Goal: Information Seeking & Learning: Learn about a topic

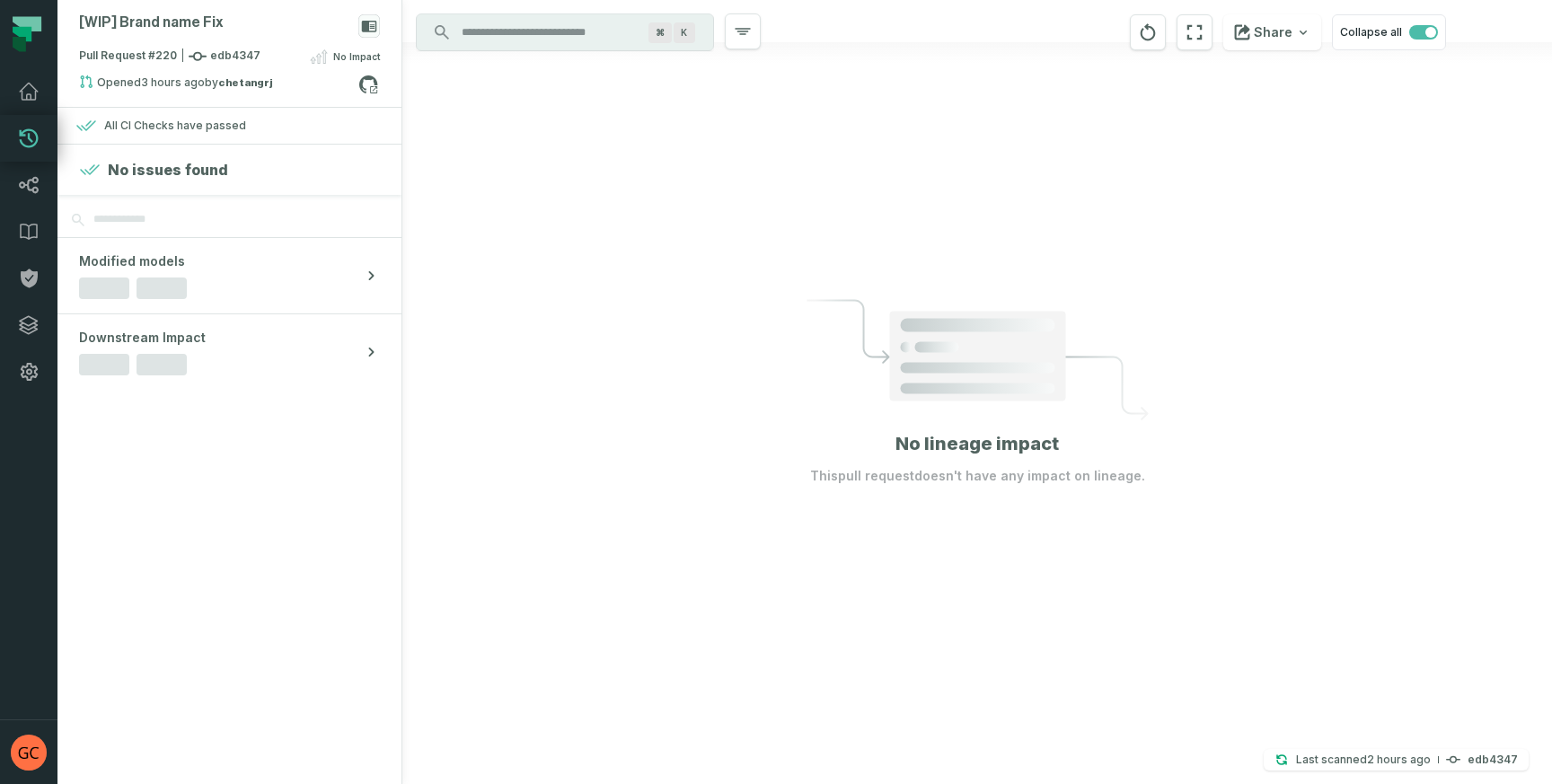
click at [892, 398] on rect at bounding box center [978, 356] width 176 height 90
click at [29, 177] on icon at bounding box center [29, 185] width 22 height 22
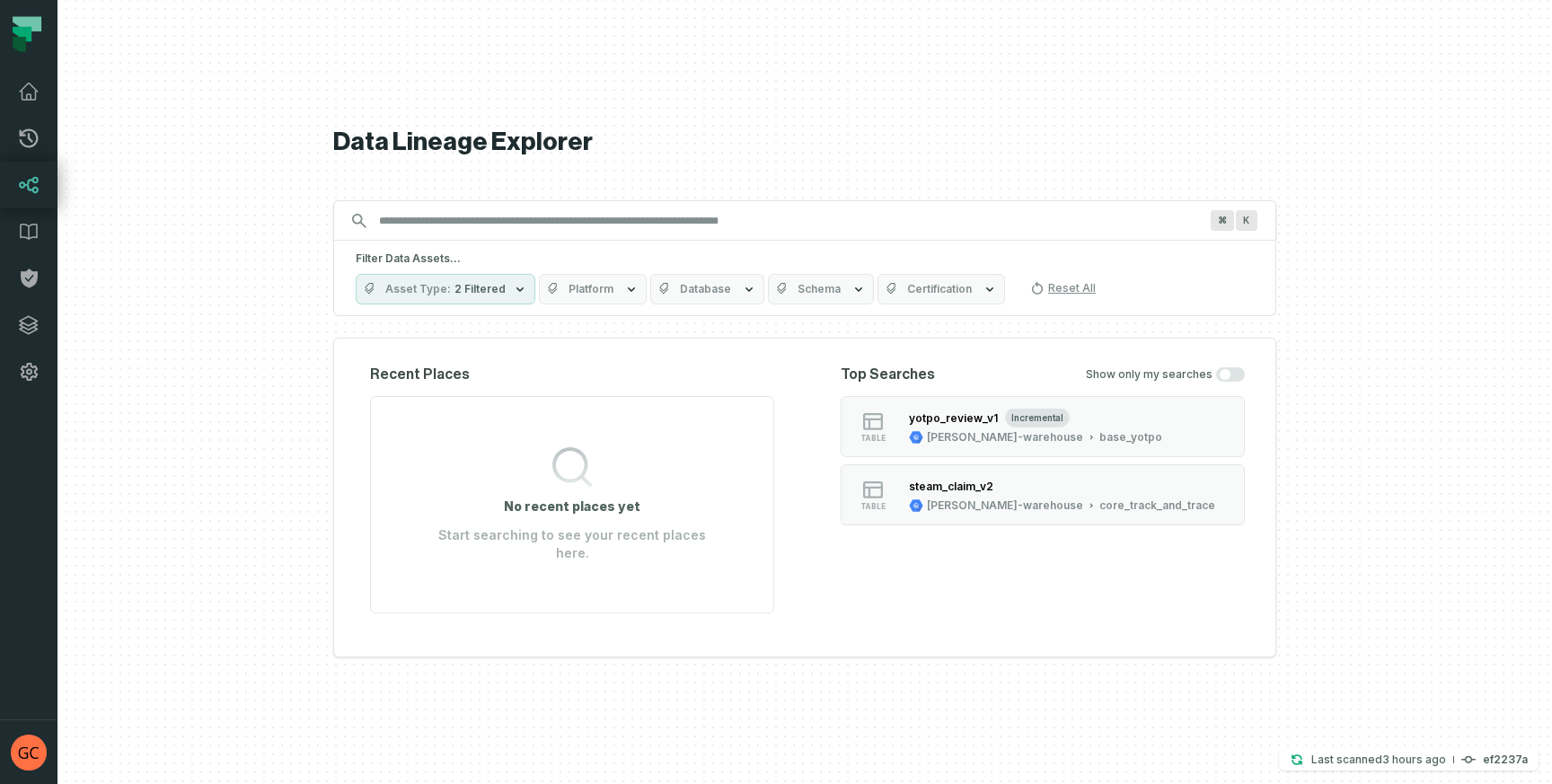
click at [429, 227] on input "Discovery Provider cmdk menu" at bounding box center [789, 221] width 841 height 29
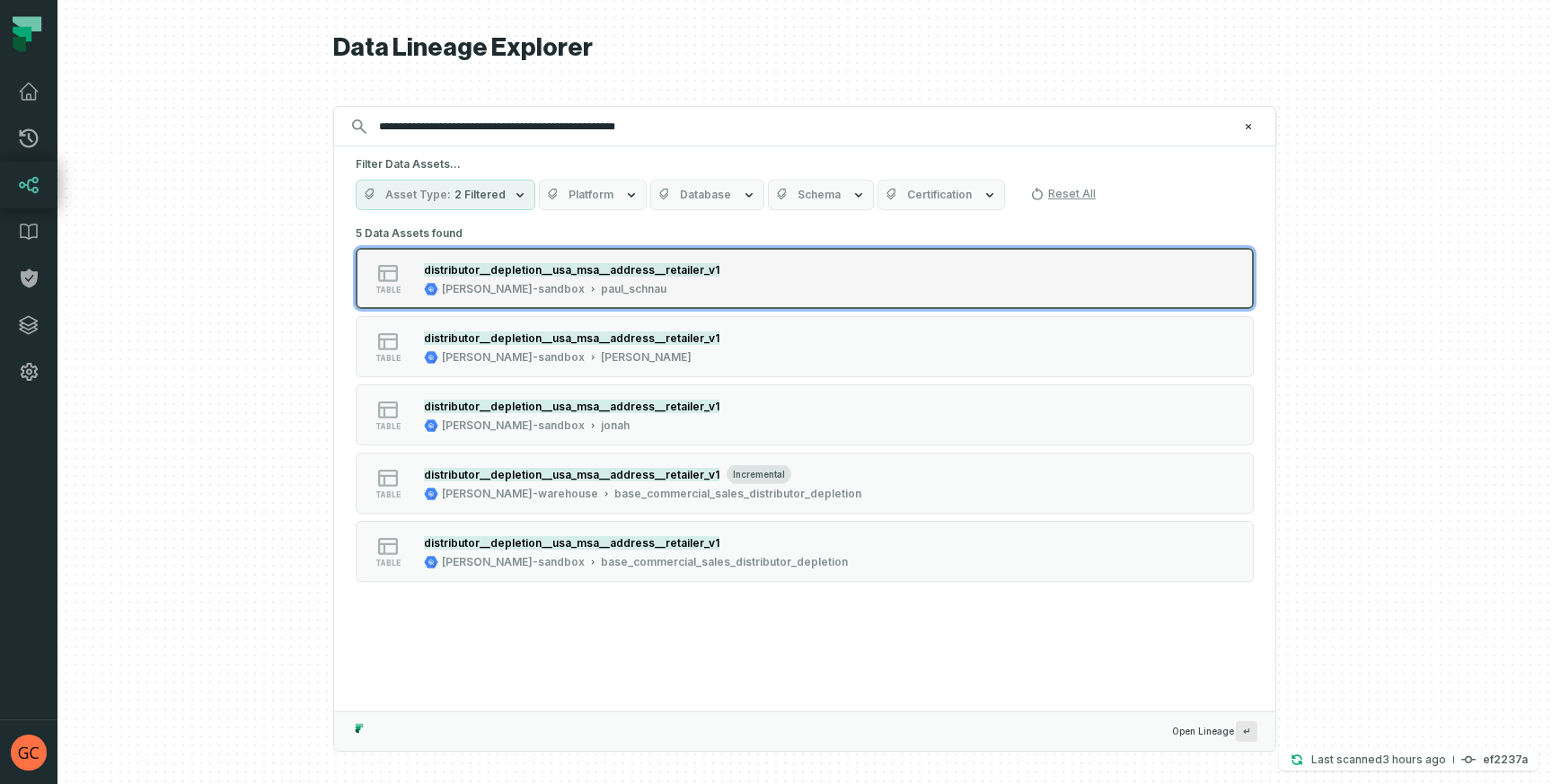
type input "**********"
click at [562, 274] on mark "distributor__depletion__usa_msa__address__retailer_v1" at bounding box center [572, 269] width 295 height 14
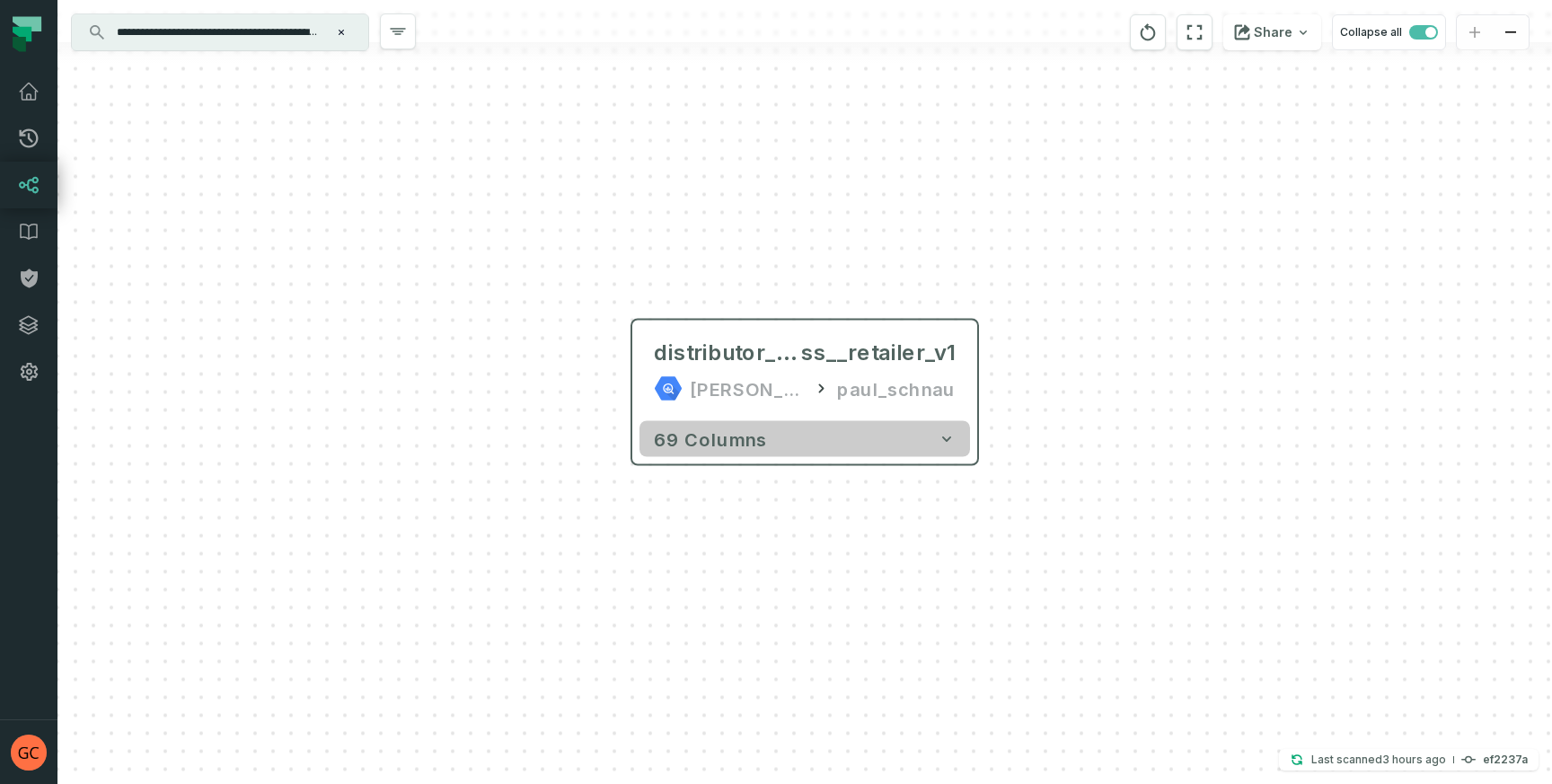
click at [828, 438] on button "69 columns" at bounding box center [804, 439] width 330 height 36
click at [950, 437] on icon "button" at bounding box center [947, 439] width 9 height 5
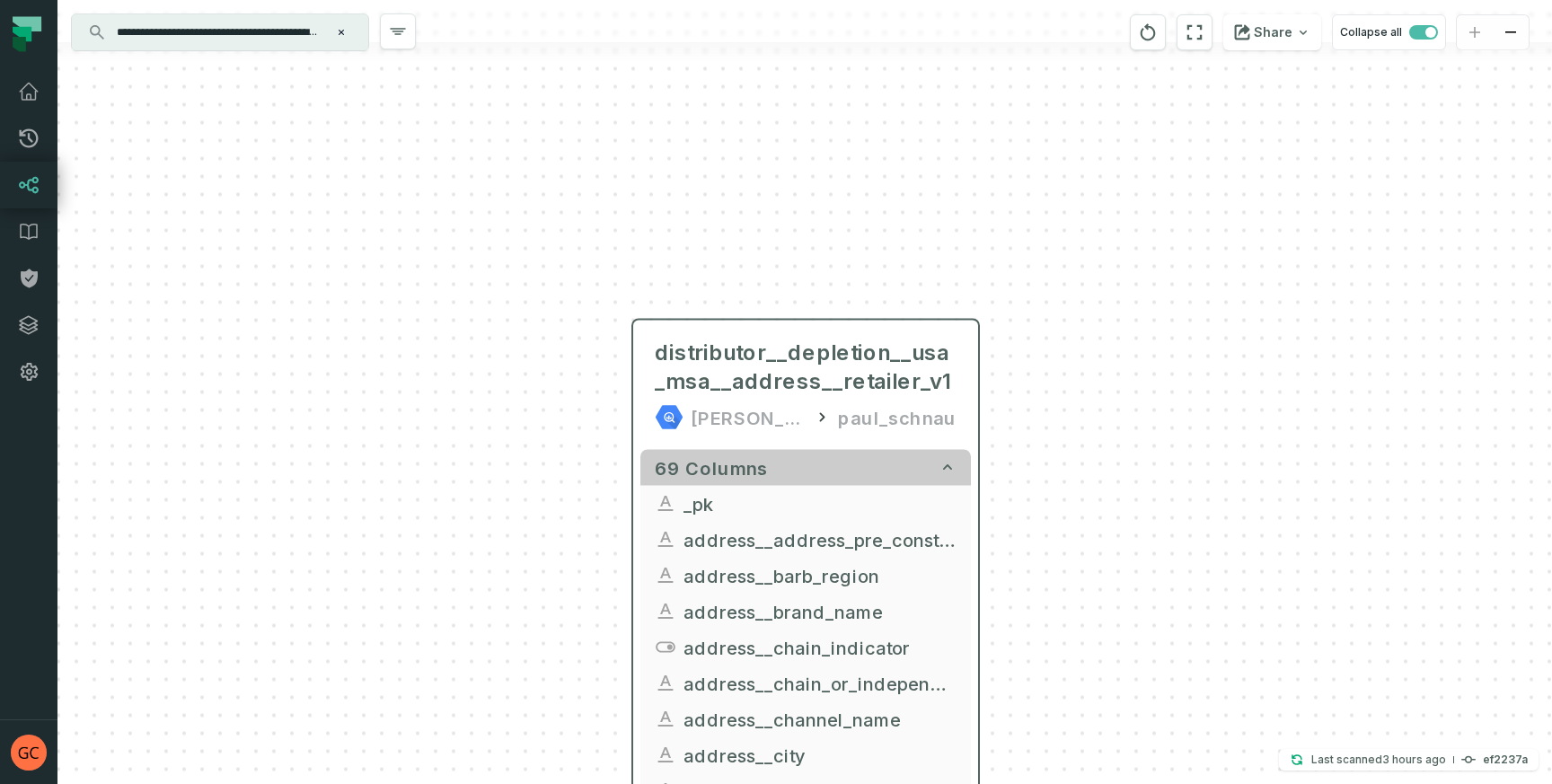
click at [948, 467] on icon "button" at bounding box center [947, 467] width 9 height 5
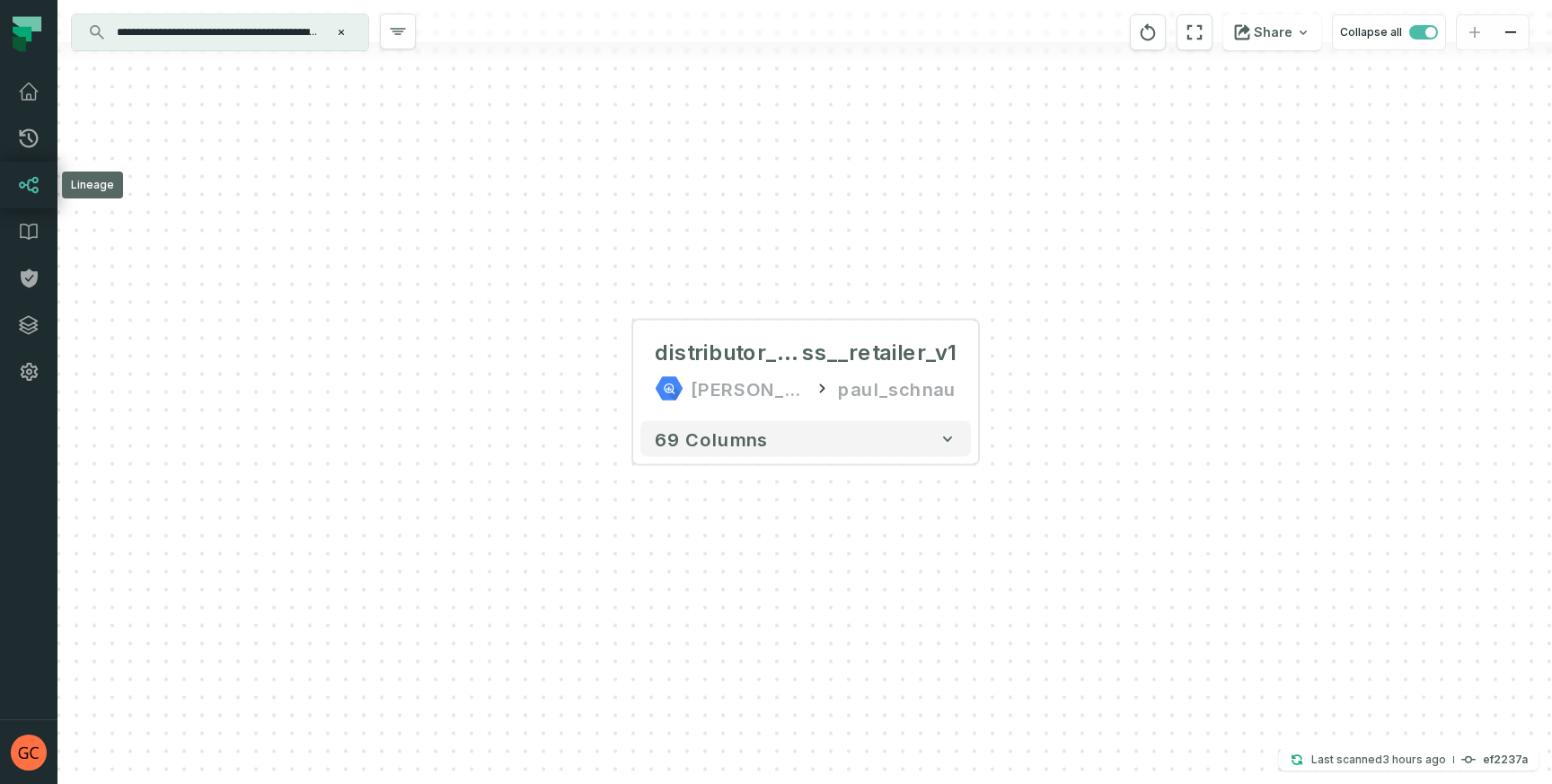
click at [29, 188] on icon at bounding box center [29, 185] width 20 height 17
click at [26, 134] on icon at bounding box center [29, 139] width 22 height 22
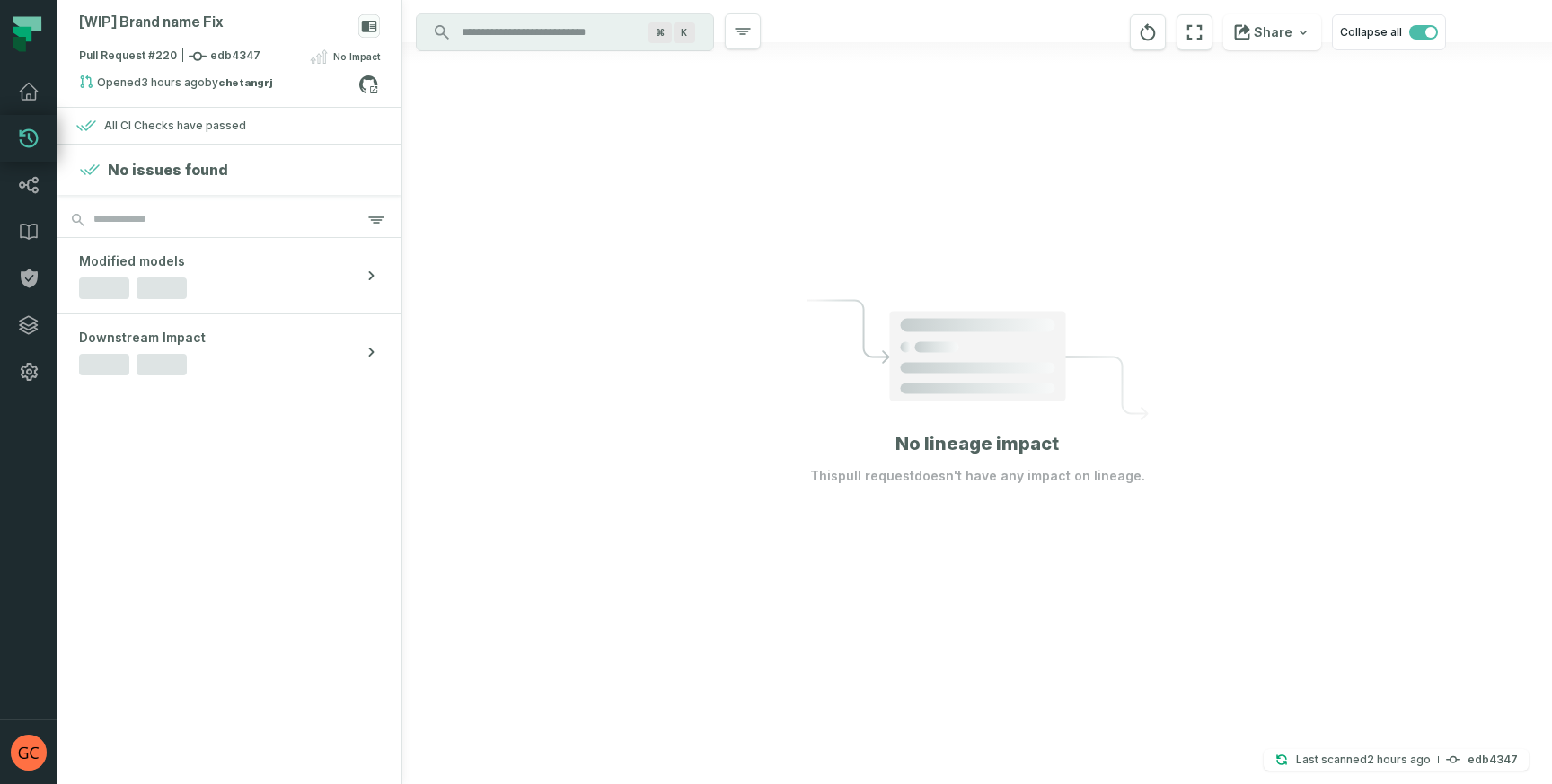
click at [251, 281] on button "Modified models" at bounding box center [230, 275] width 344 height 76
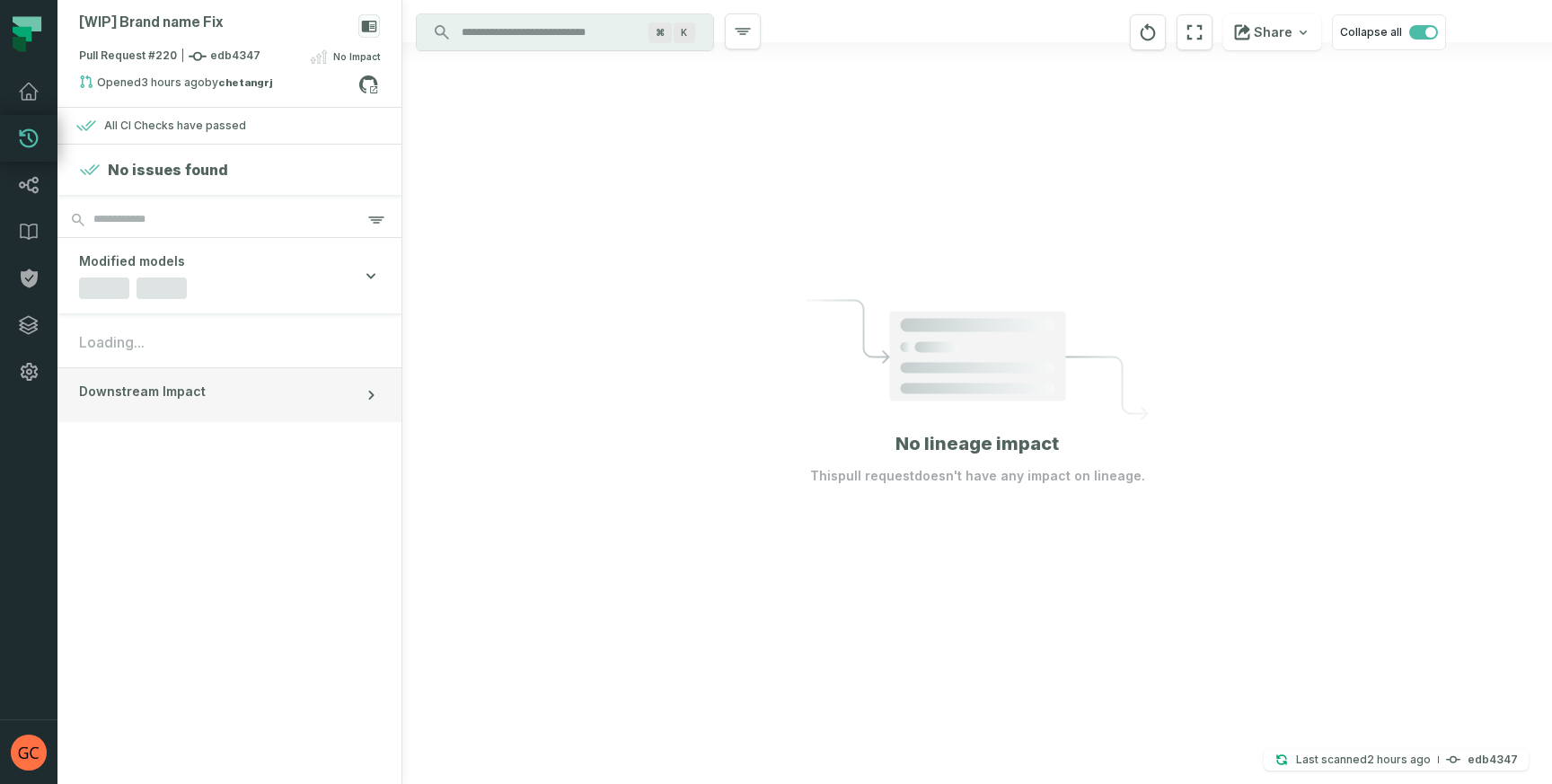
click at [257, 385] on button "Downstream Impact" at bounding box center [230, 395] width 344 height 54
click at [271, 530] on section "No issues found Modified models Loading... Downstream Impact No results found" at bounding box center [230, 464] width 344 height 639
click at [522, 31] on input "Discovery Provider cmdk menu" at bounding box center [548, 32] width 195 height 29
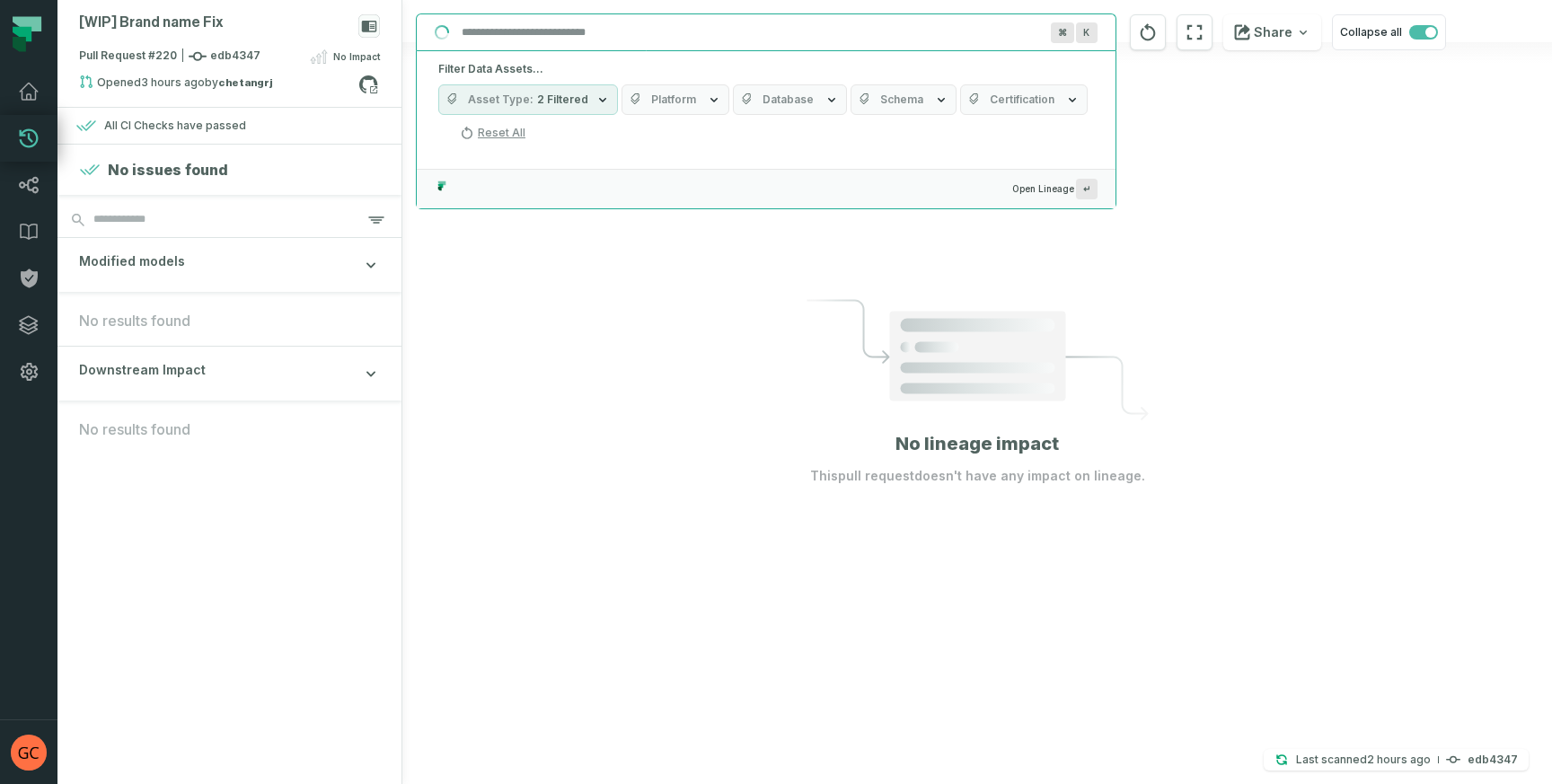
paste input "**********"
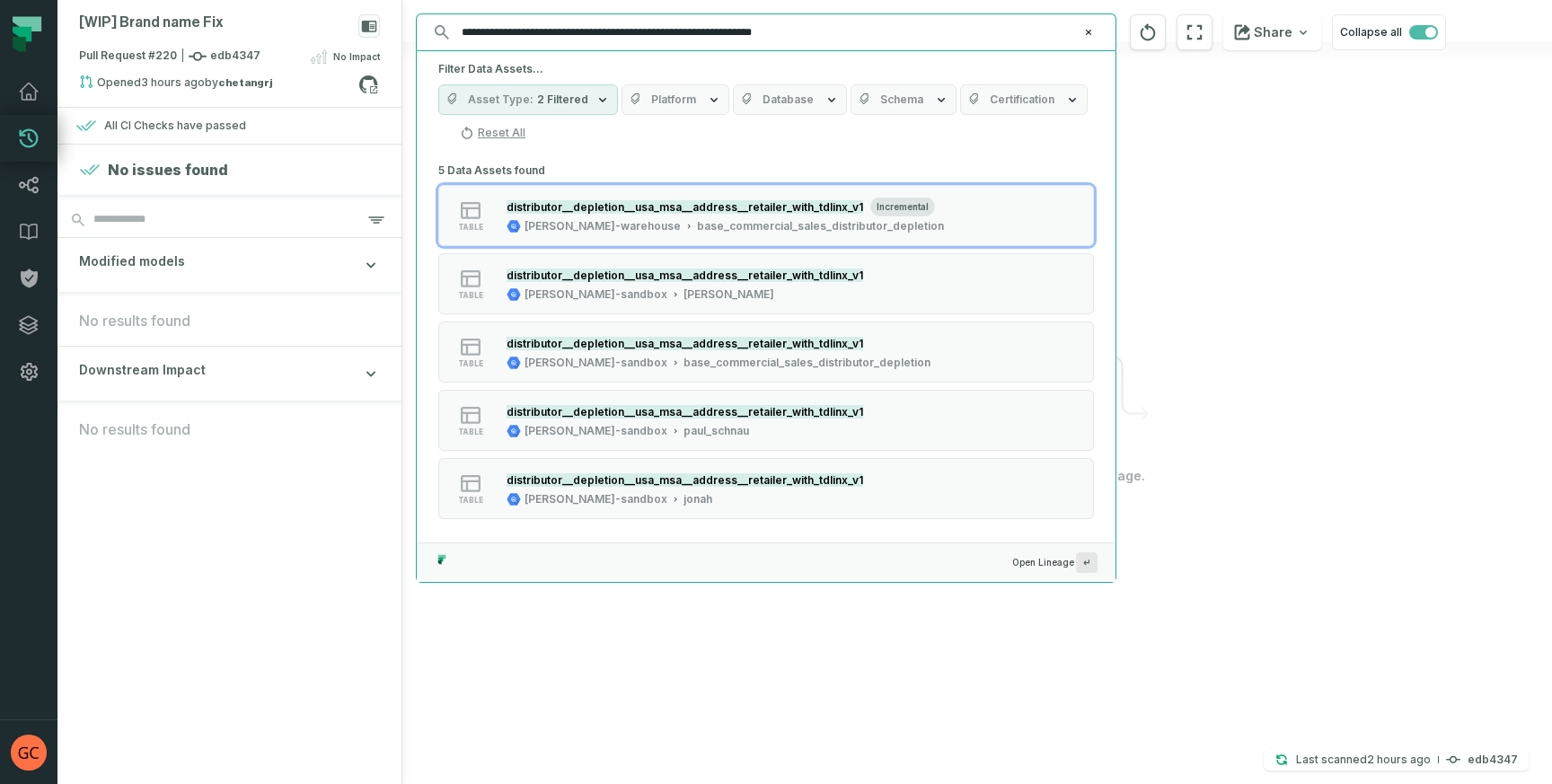
type input "**********"
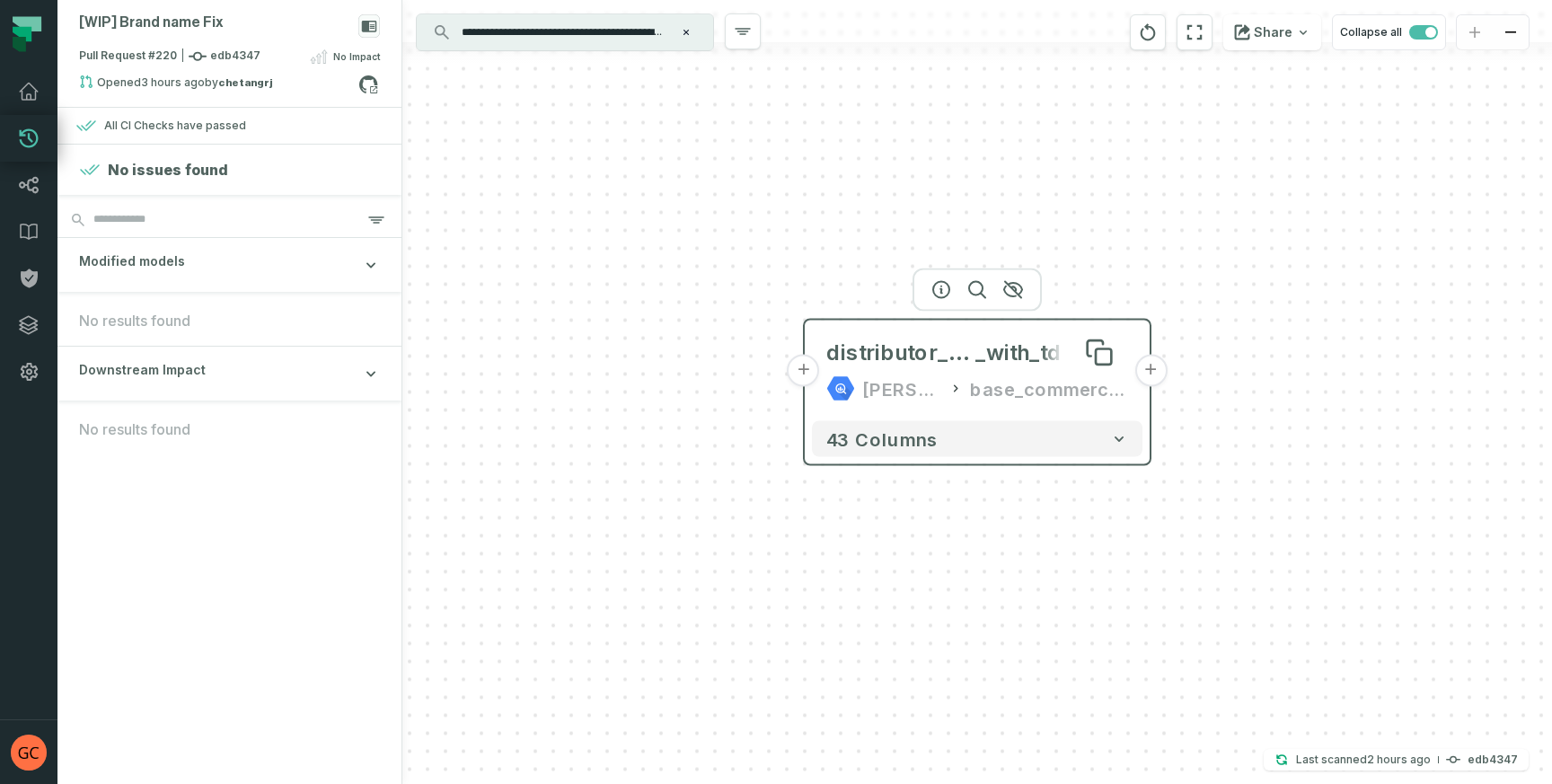
click at [976, 346] on span "_with_tdlinx_v1" at bounding box center [1051, 353] width 153 height 29
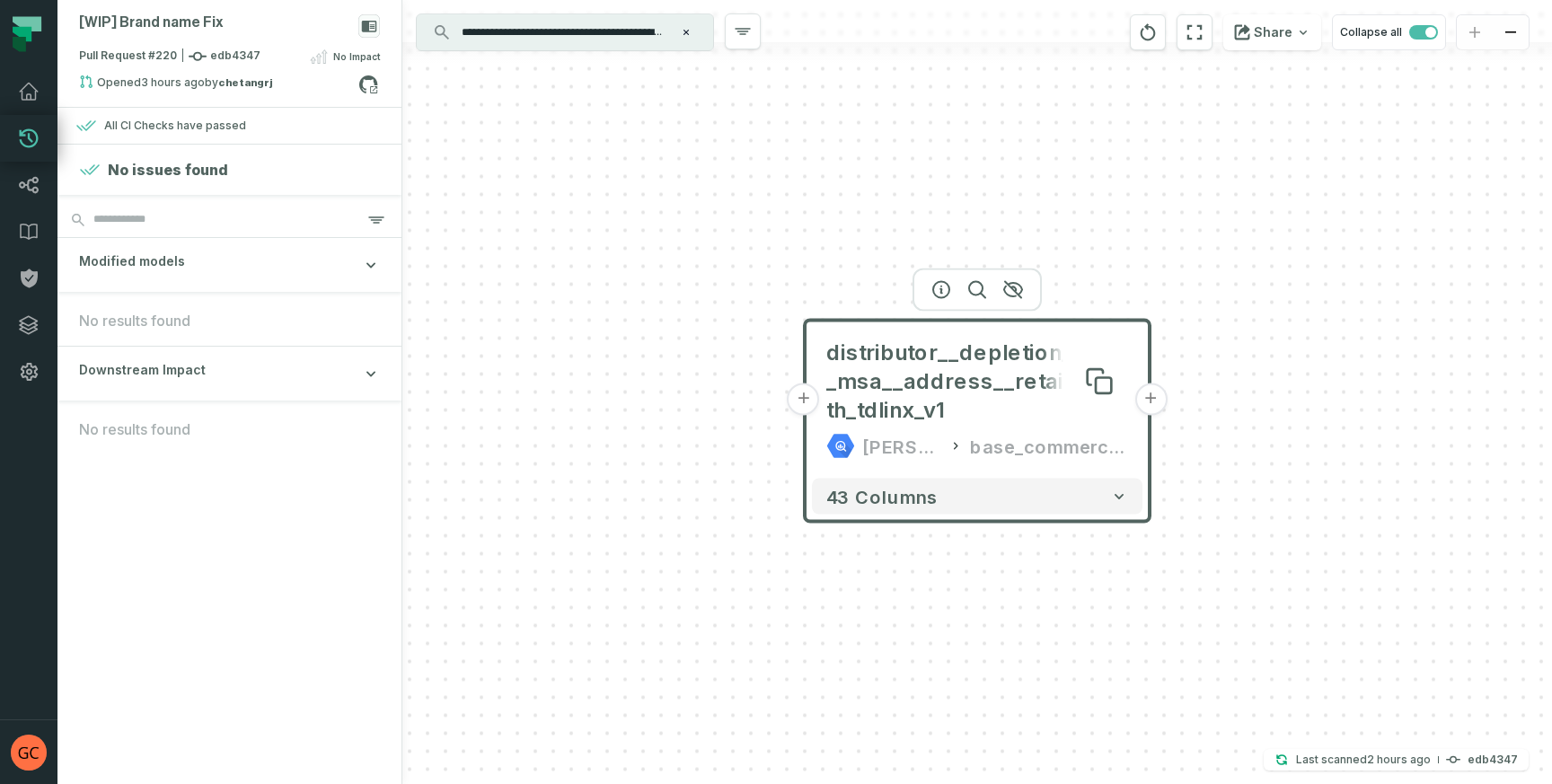
click at [964, 364] on span "distributor__depletion__usa_msa__address__retailer_with_tdlinx_v1" at bounding box center [977, 382] width 302 height 86
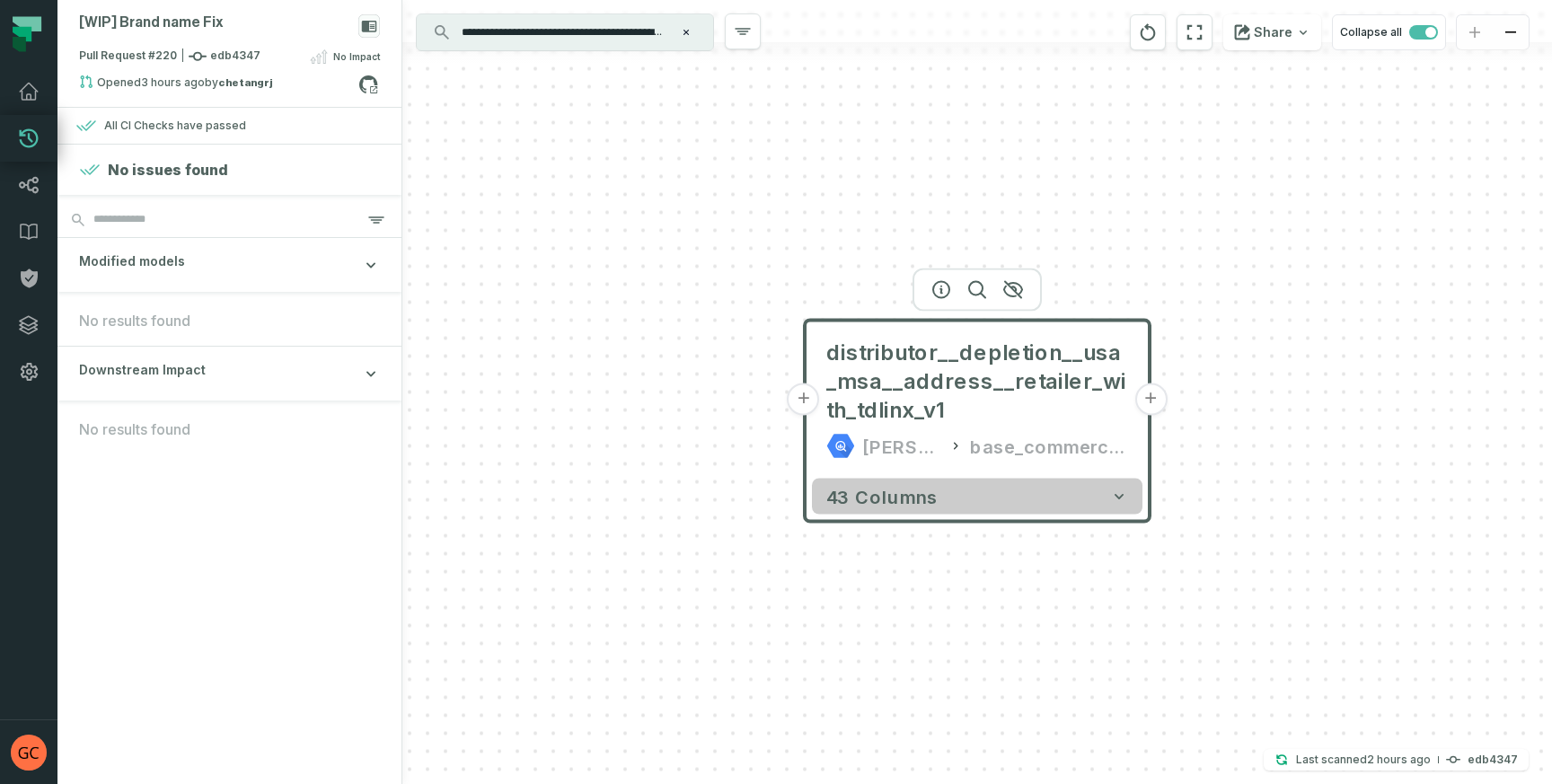
click at [1042, 493] on button "43 columns" at bounding box center [977, 497] width 330 height 36
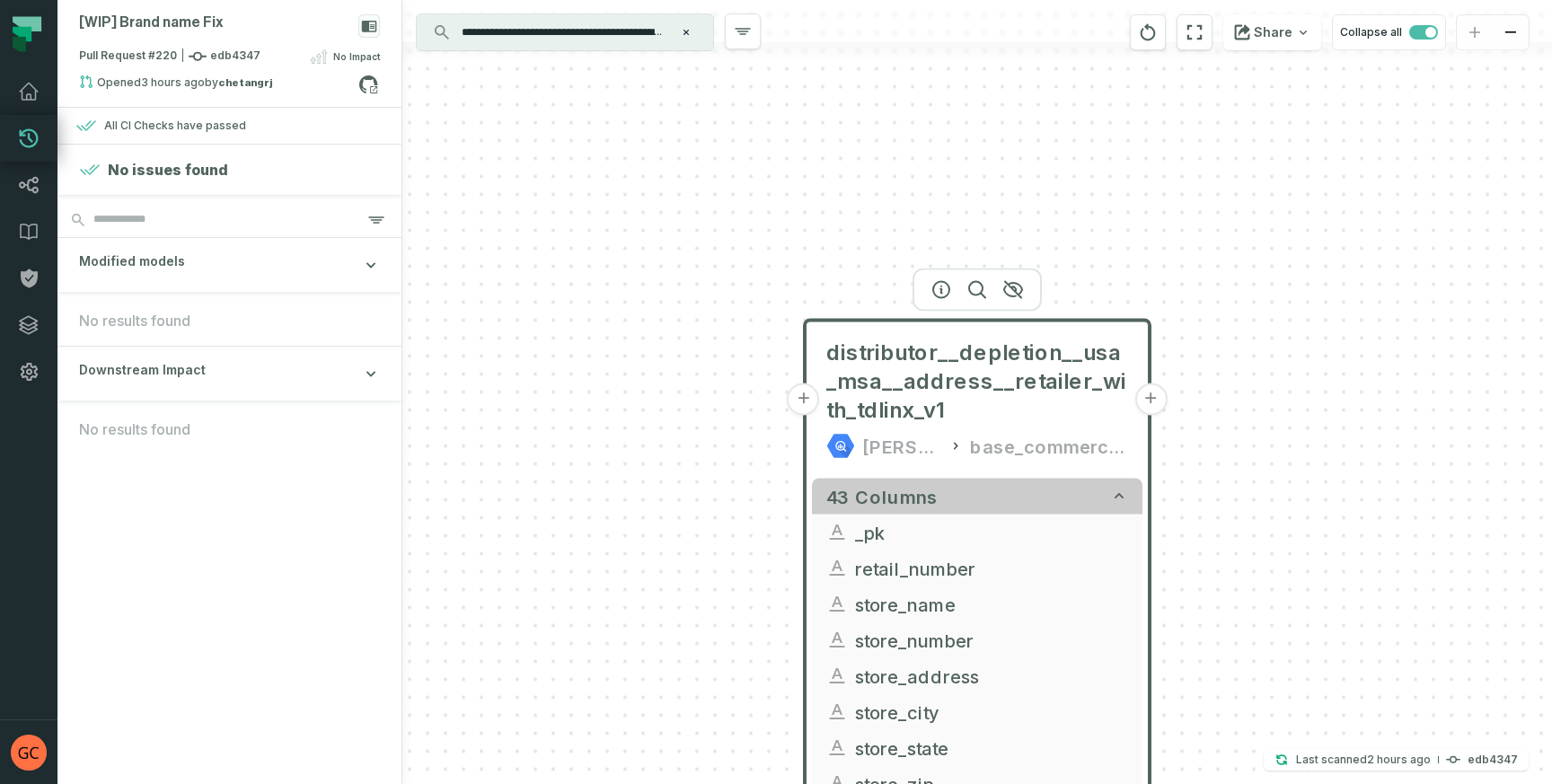
click at [1042, 493] on button "43 columns" at bounding box center [977, 497] width 330 height 36
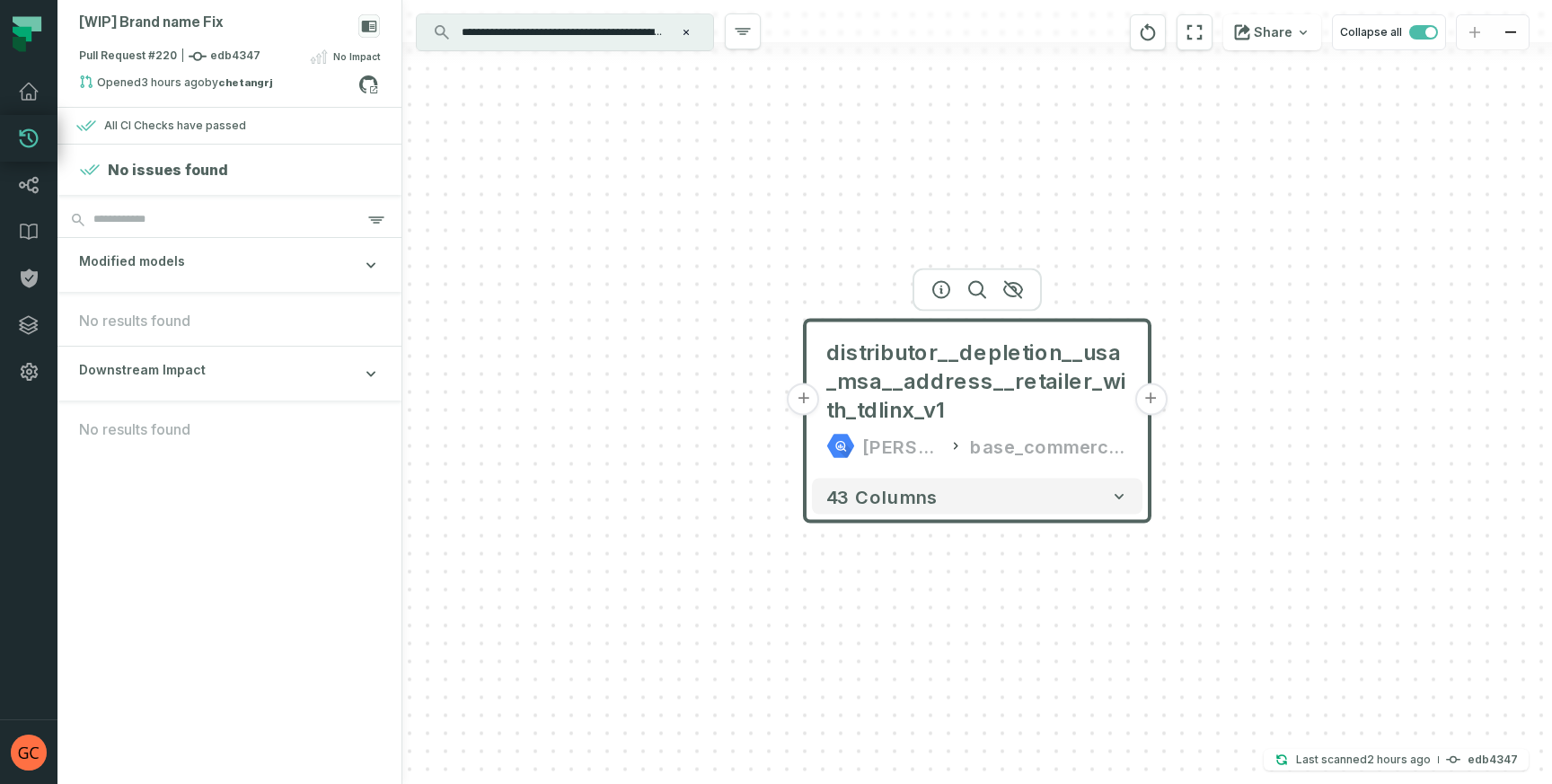
click at [838, 257] on div "+ distributor__depletion__usa_msa__address__retailer_with_tdlinx_v1 juul-wareho…" at bounding box center [977, 392] width 1150 height 784
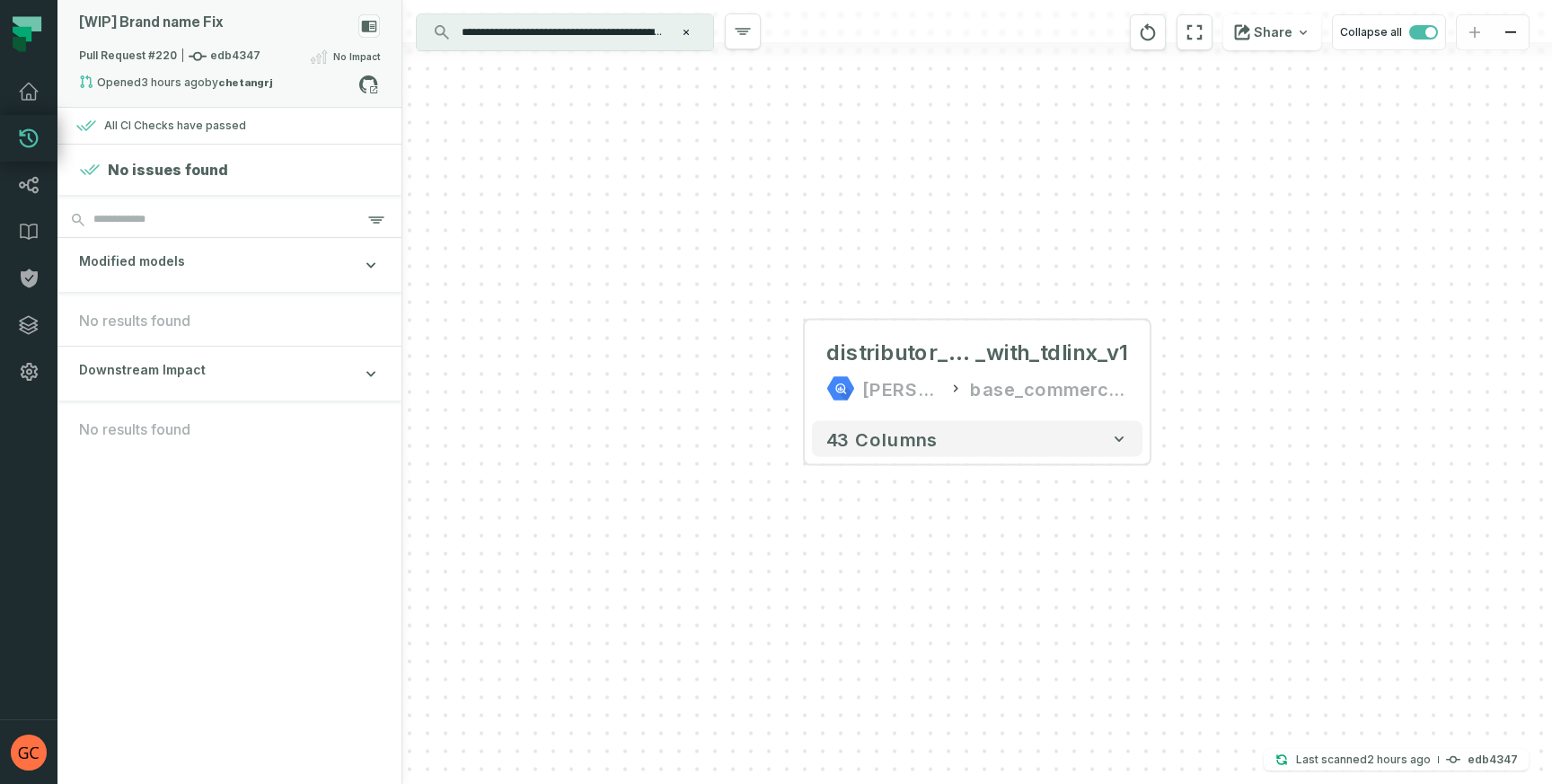
click at [141, 21] on div "[WIP] Brand name Fix" at bounding box center [151, 23] width 145 height 17
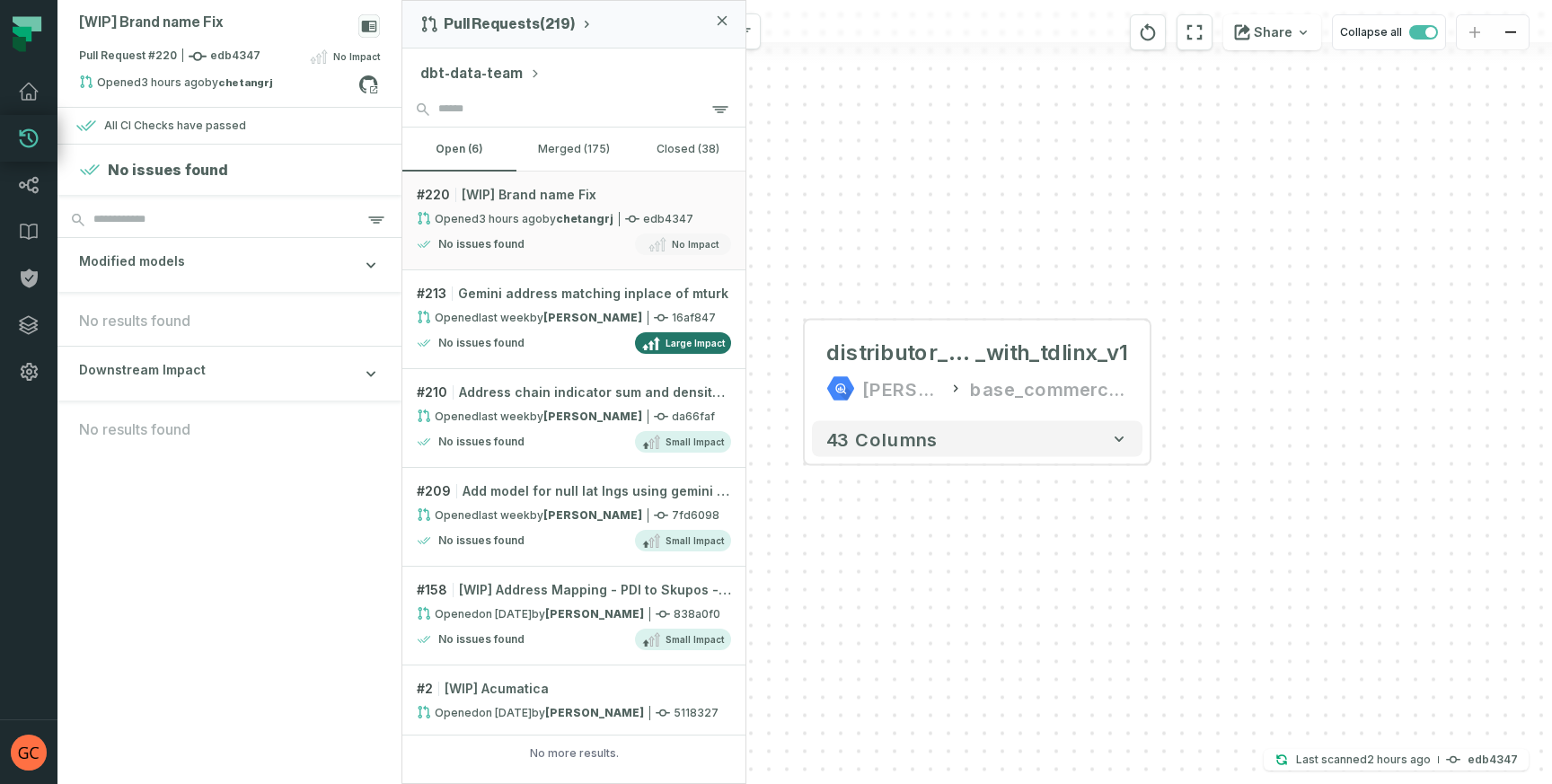
click at [723, 23] on icon "button" at bounding box center [722, 21] width 11 height 11
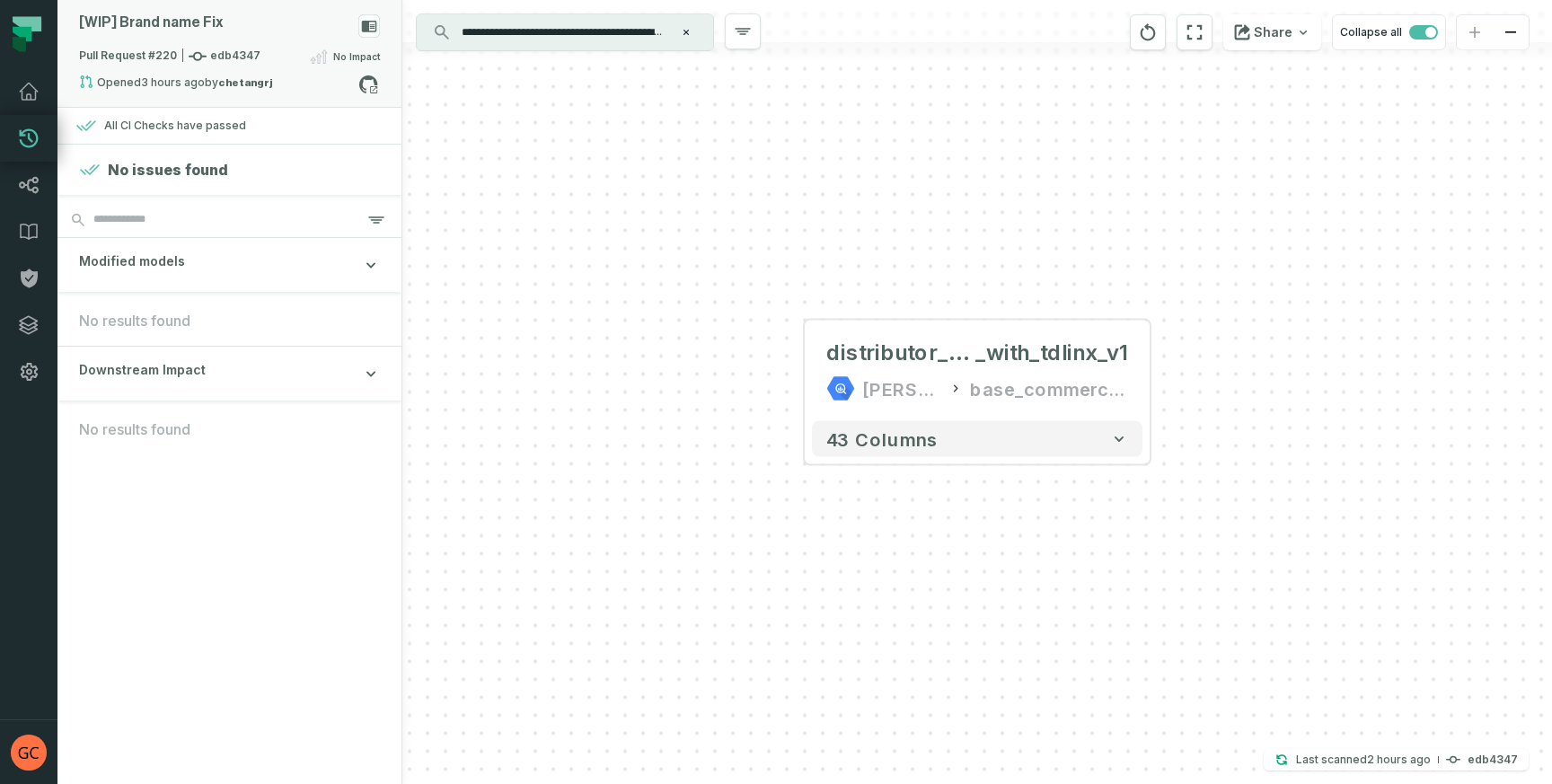
click at [365, 26] on icon at bounding box center [369, 26] width 15 height 12
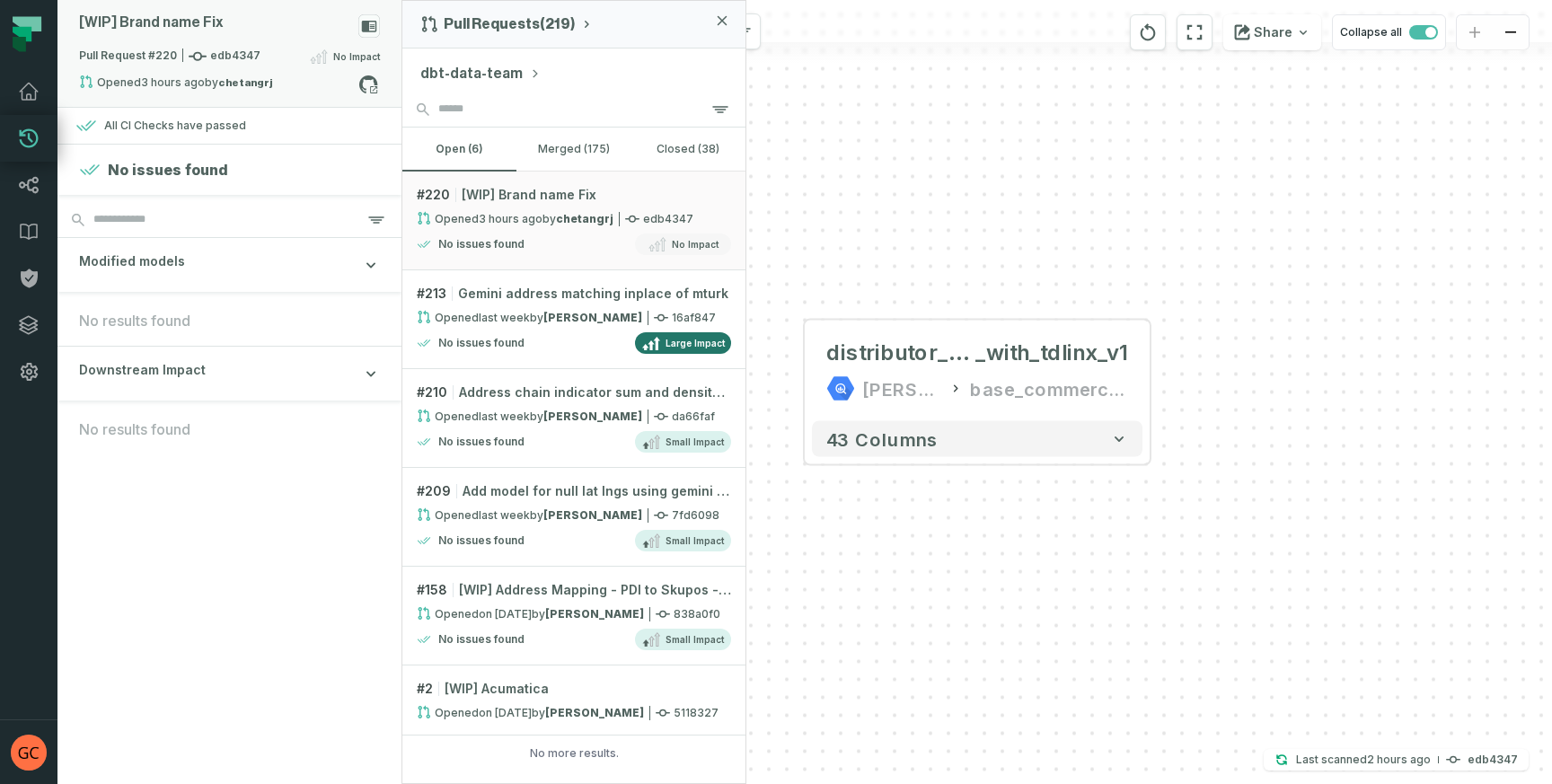
click at [365, 26] on icon at bounding box center [369, 26] width 15 height 12
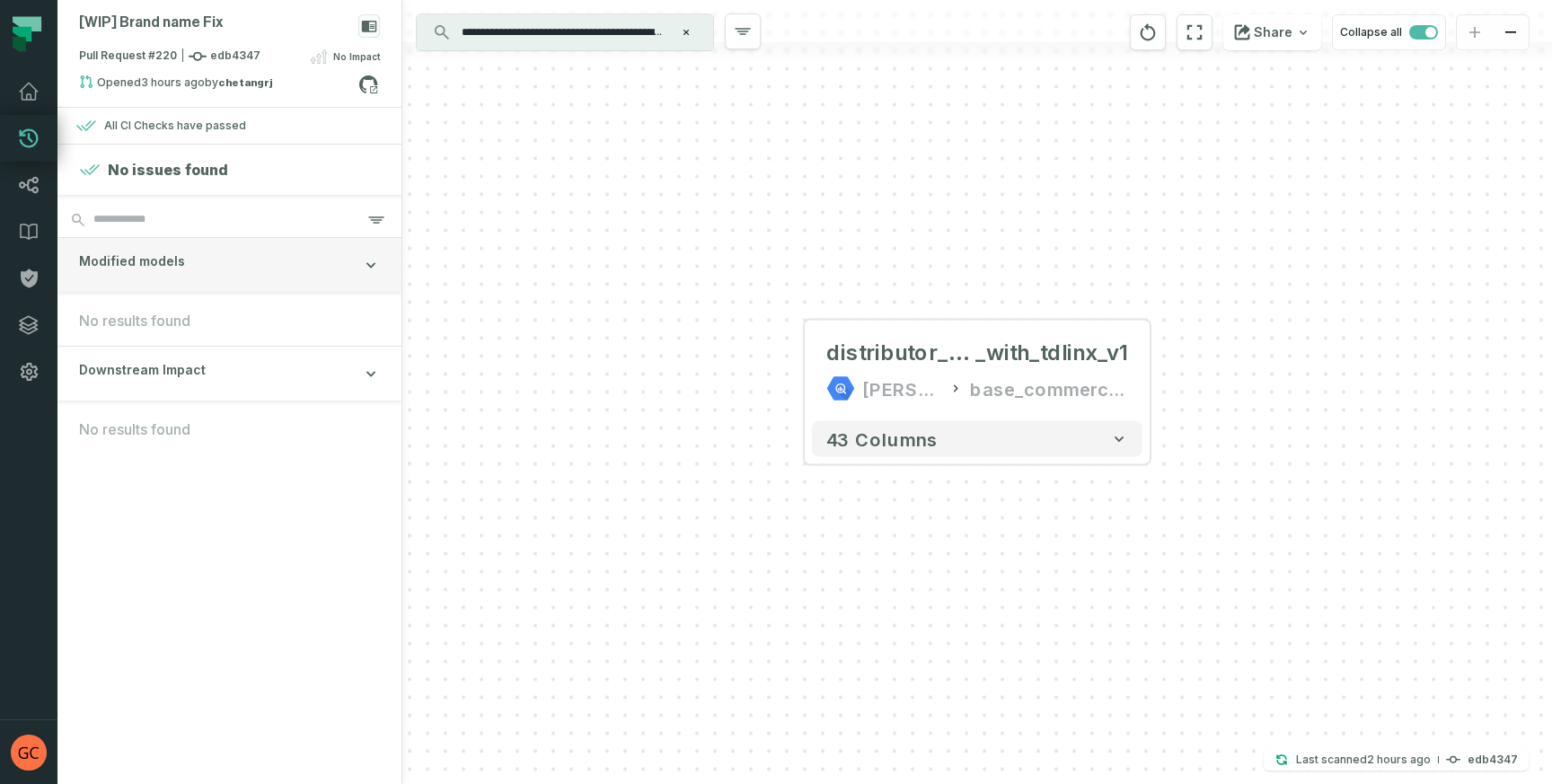
click at [365, 256] on icon "button" at bounding box center [371, 265] width 18 height 18
click at [365, 257] on icon "button" at bounding box center [371, 265] width 18 height 18
click at [280, 208] on input "search" at bounding box center [230, 220] width 344 height 36
paste input "**********"
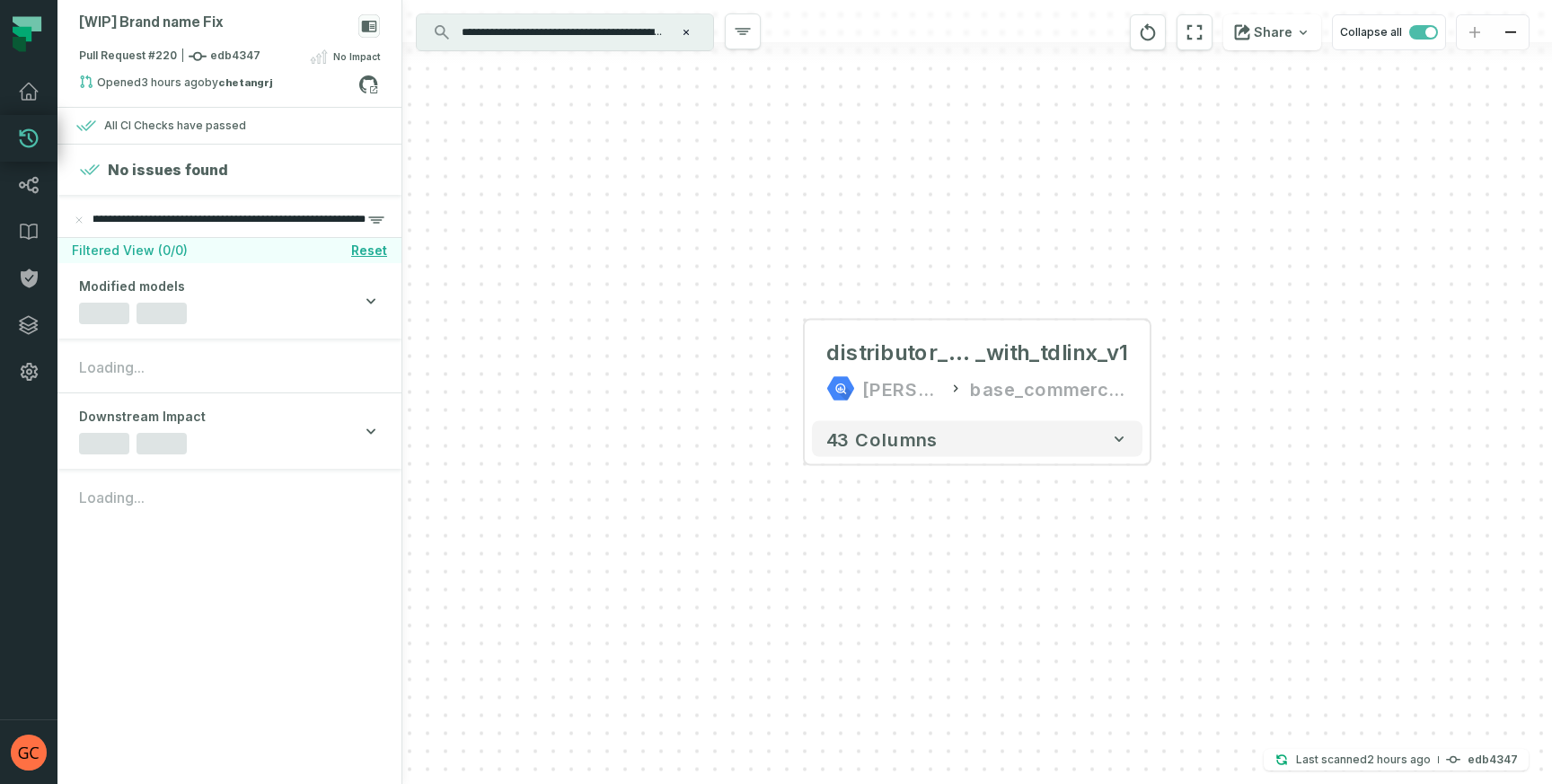
type input "**********"
click at [254, 213] on input "**********" at bounding box center [230, 220] width 344 height 36
click at [79, 221] on icon "reset" at bounding box center [79, 220] width 7 height 7
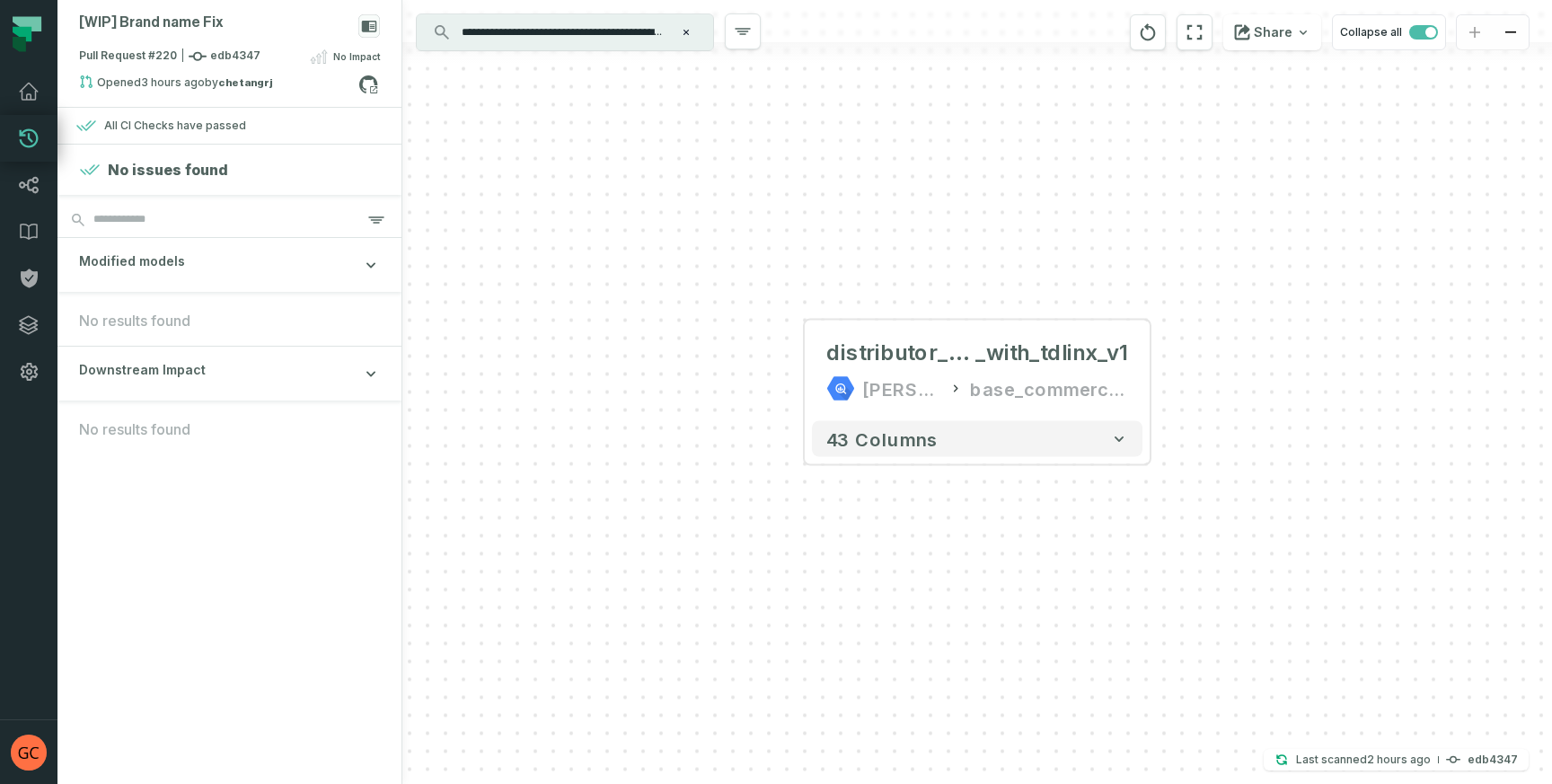
click at [296, 509] on section "No issues found Modified models No results found Downstream Impact No results f…" at bounding box center [230, 464] width 344 height 639
click at [1151, 32] on icon "reset" at bounding box center [1148, 32] width 20 height 22
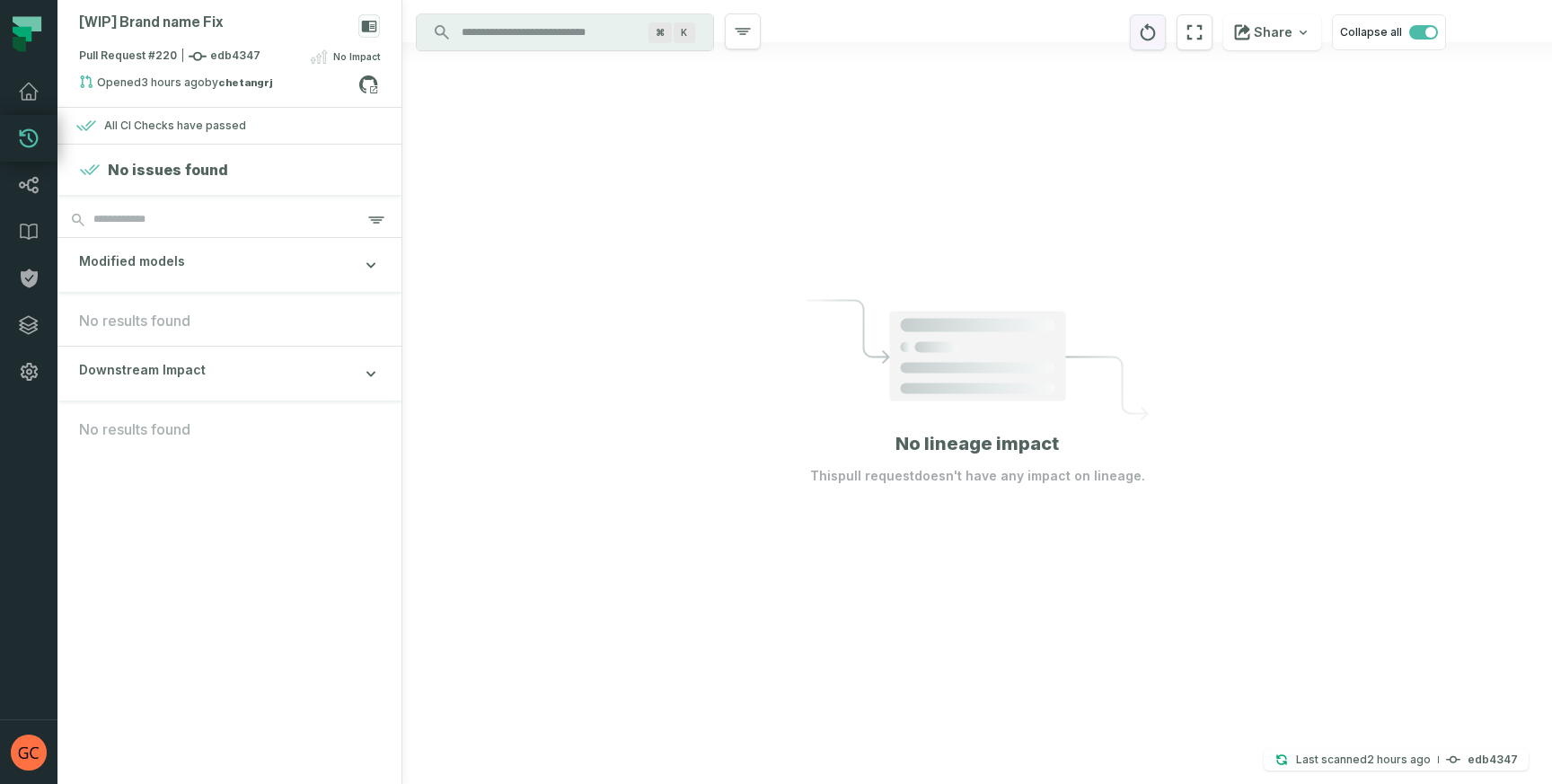
click at [1151, 32] on icon "reset" at bounding box center [1148, 32] width 20 height 22
click at [23, 185] on icon at bounding box center [29, 185] width 19 height 16
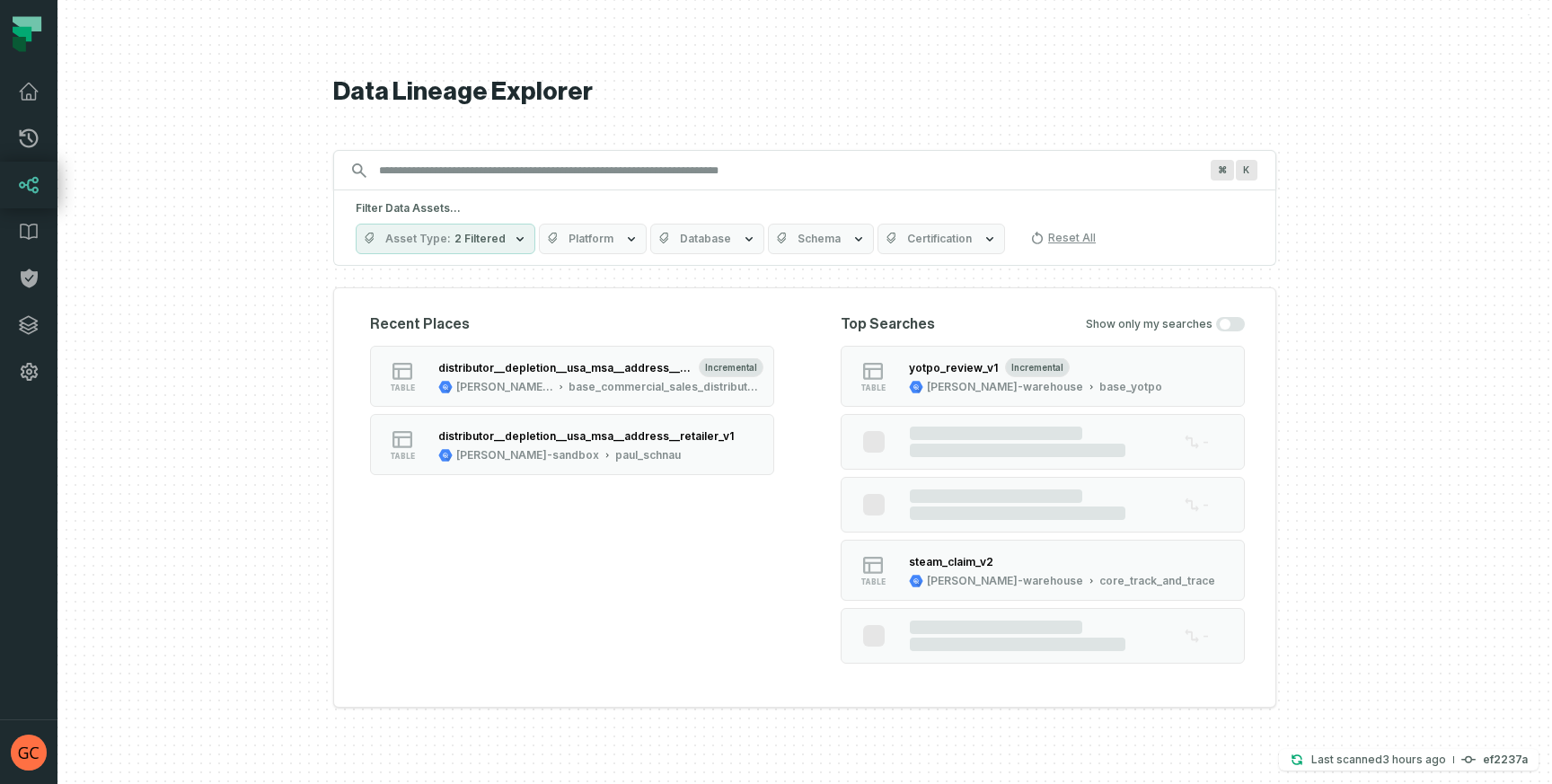
click at [448, 172] on input "Discovery Provider cmdk menu" at bounding box center [789, 171] width 841 height 29
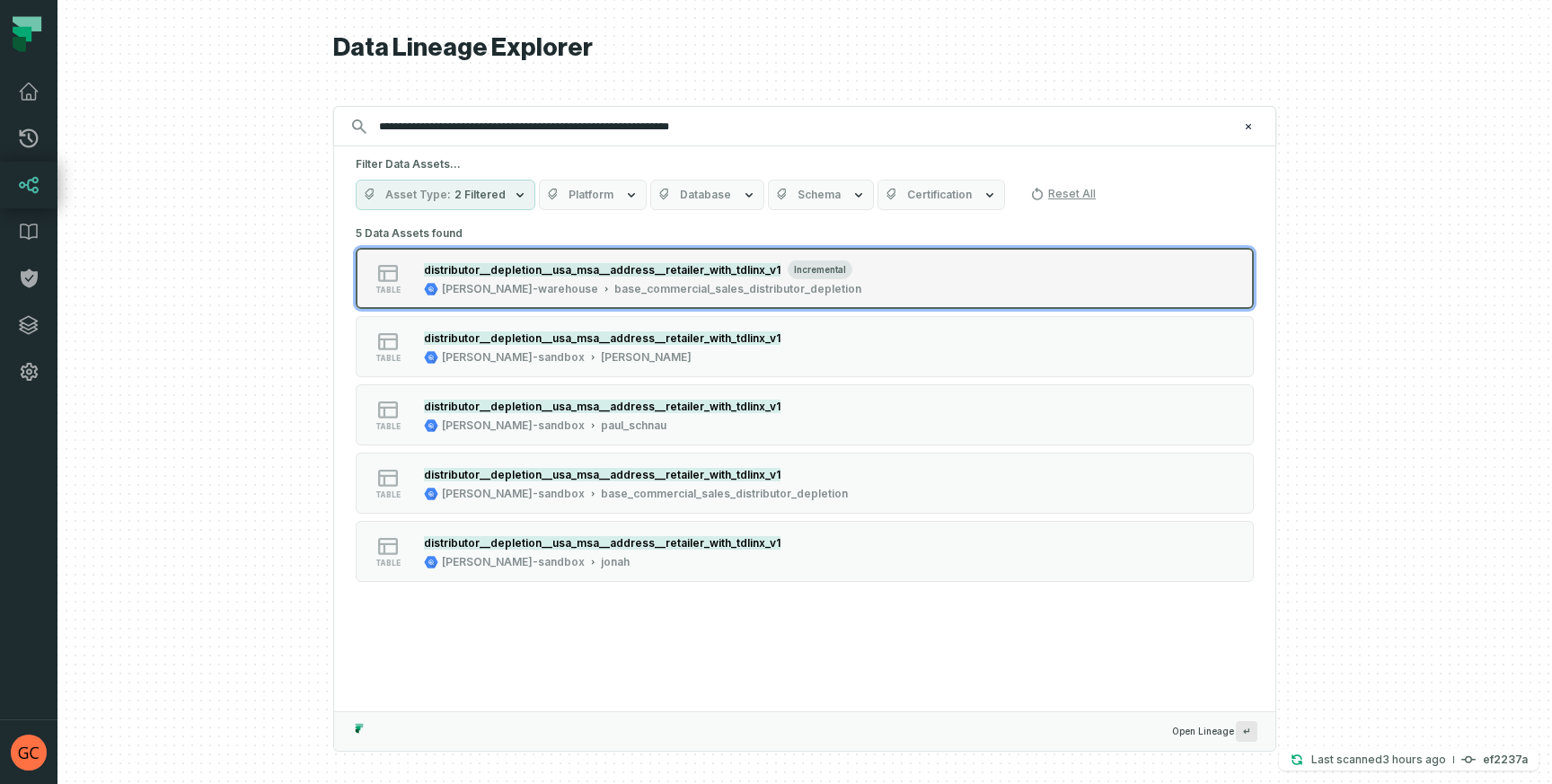
type input "**********"
click at [582, 274] on mark "distributor__depletion__usa_msa__address__retailer_with_tdlinx_v1" at bounding box center [602, 269] width 356 height 14
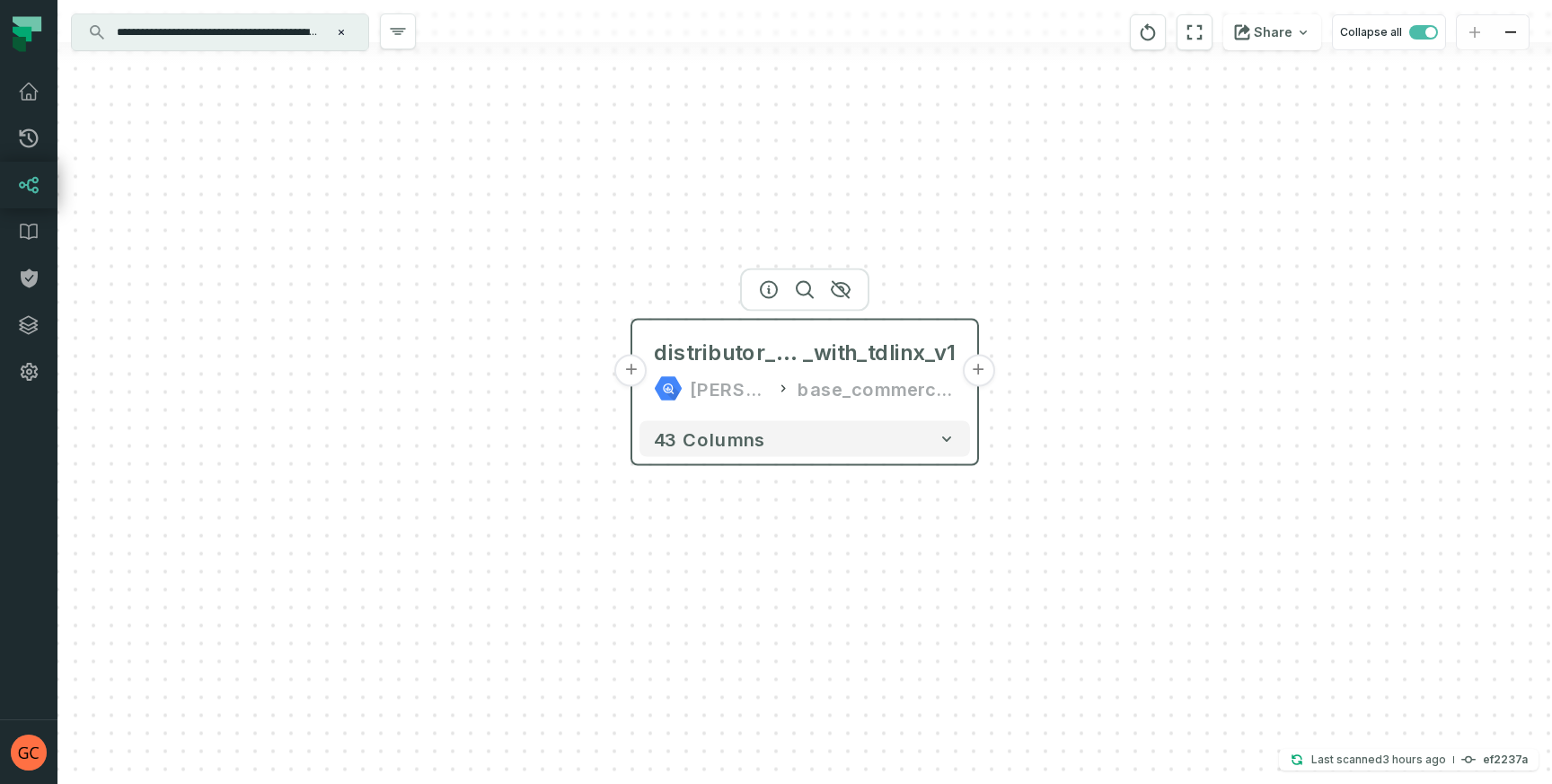
click at [980, 368] on button "+" at bounding box center [978, 371] width 32 height 32
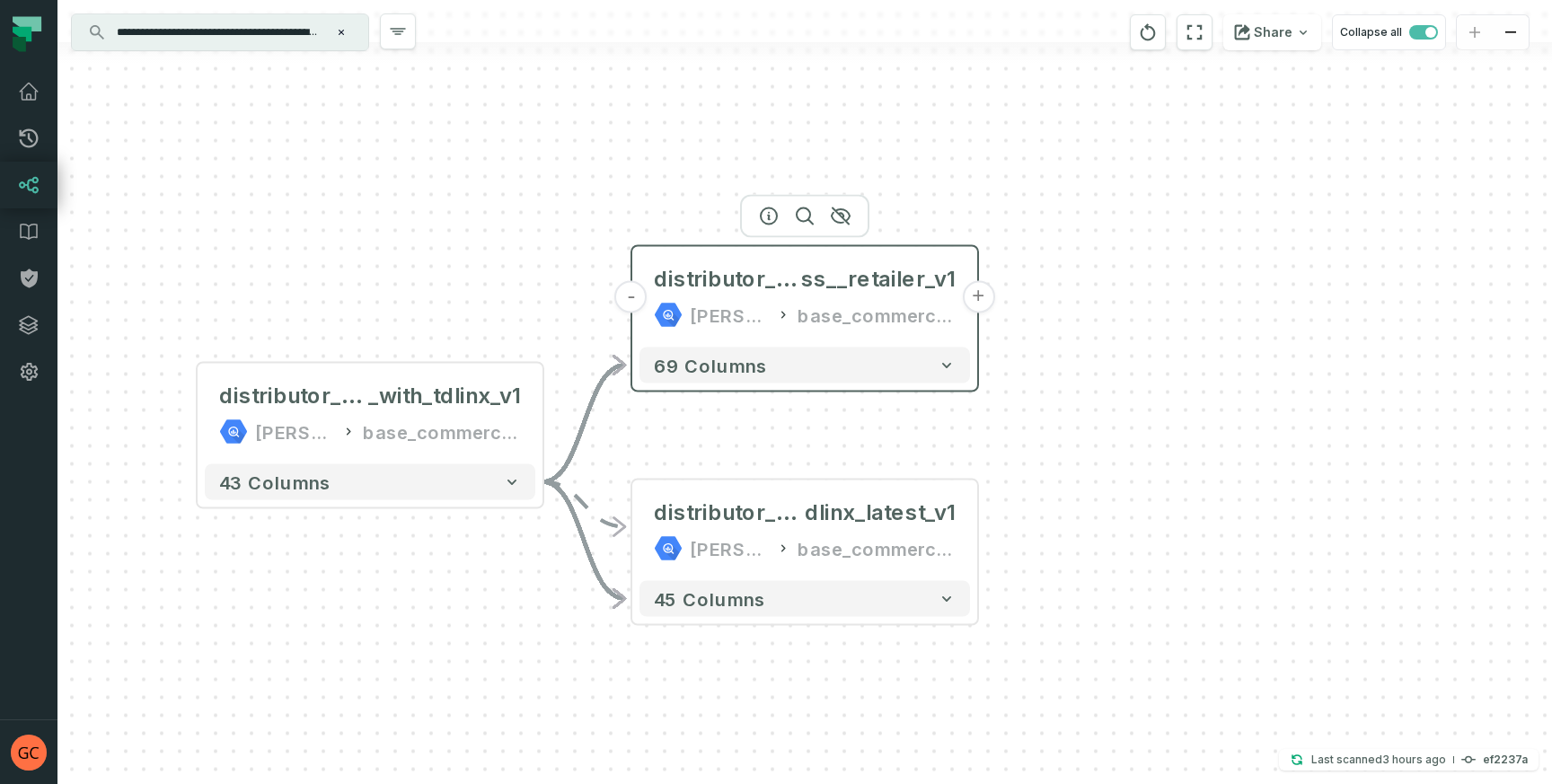
click at [925, 307] on div "base_commercial_sales_distributor_depletion" at bounding box center [877, 315] width 158 height 29
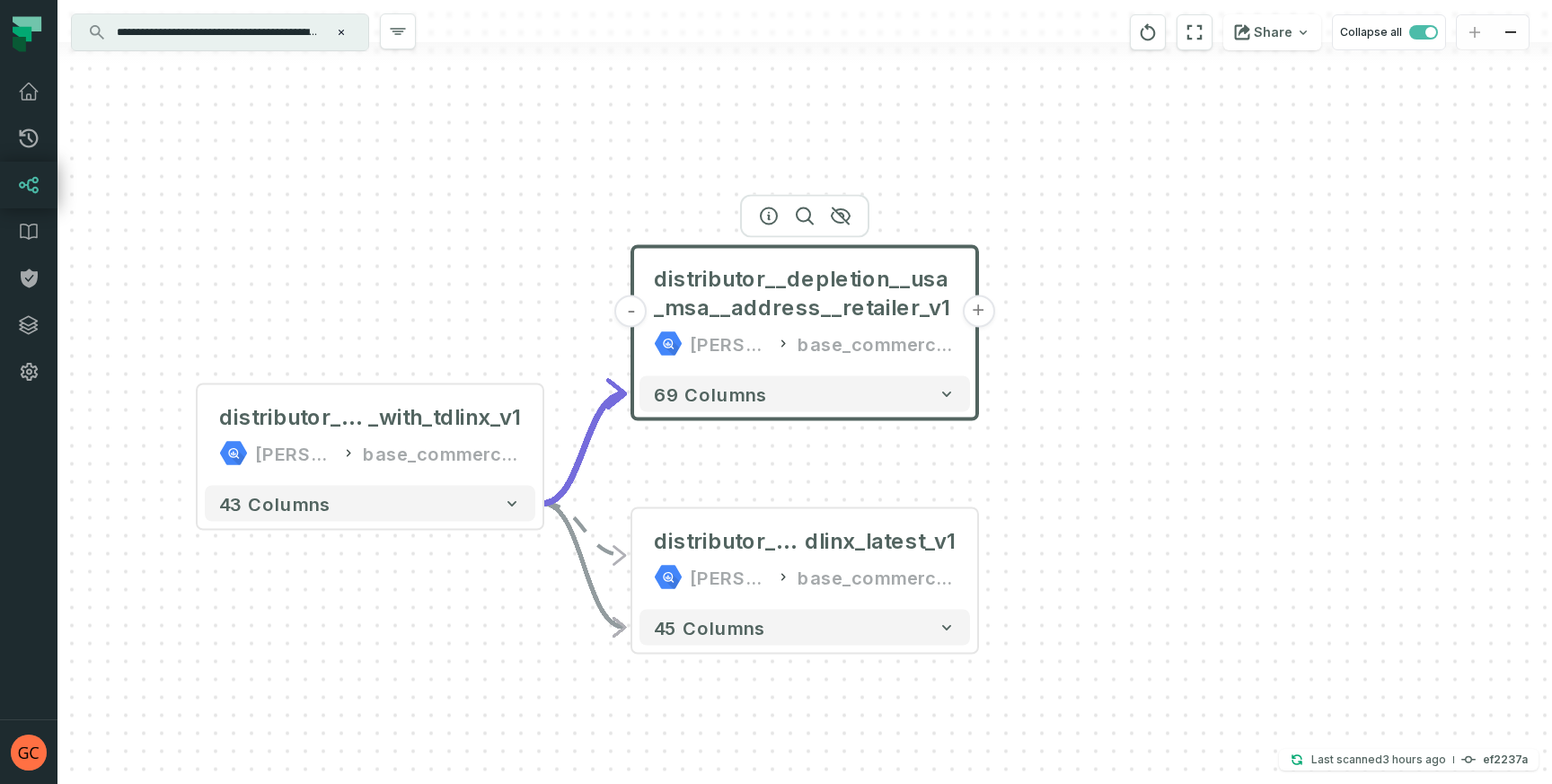
click at [984, 309] on button "+" at bounding box center [978, 311] width 32 height 32
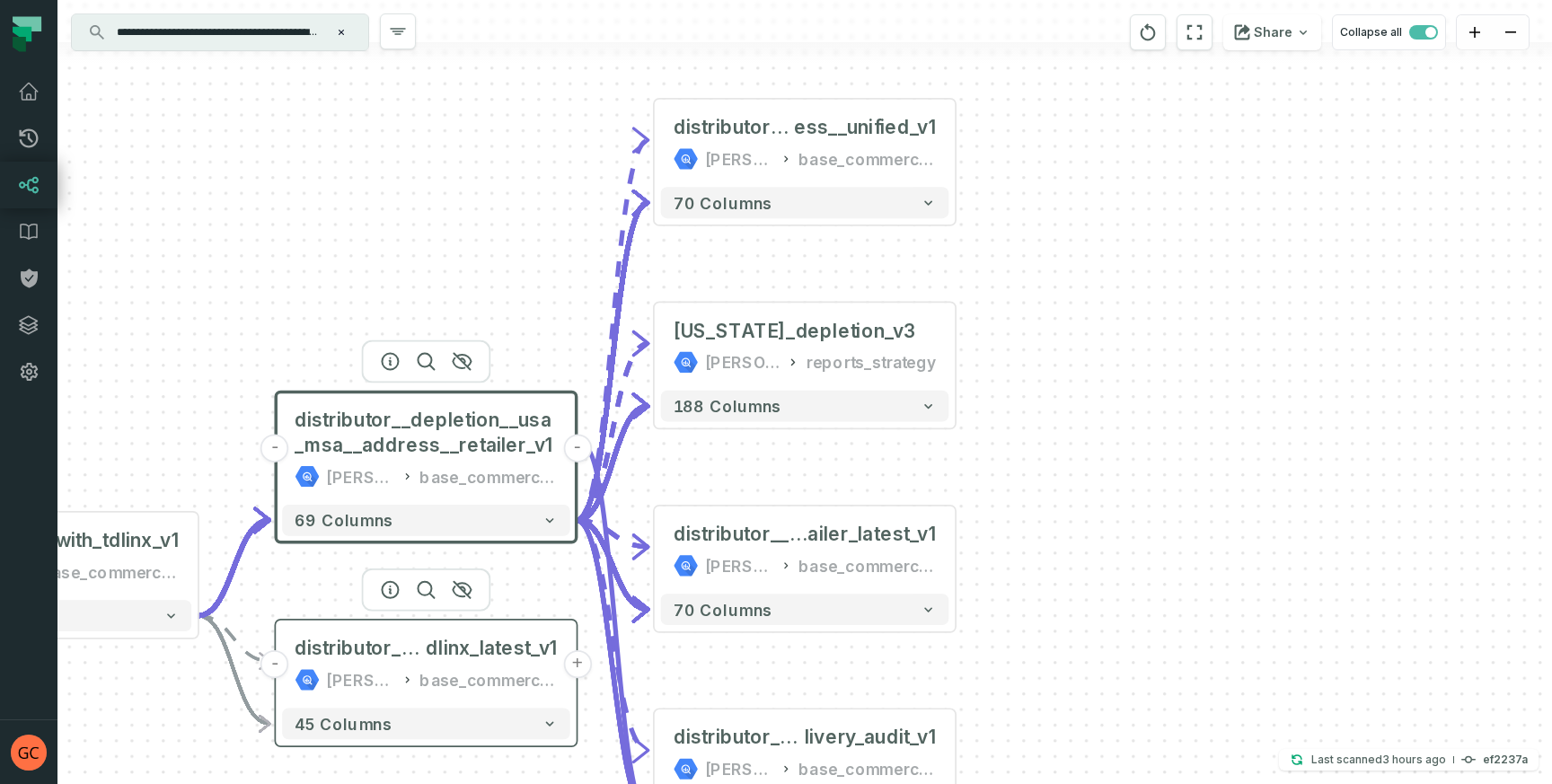
click at [573, 668] on button "+" at bounding box center [576, 663] width 28 height 28
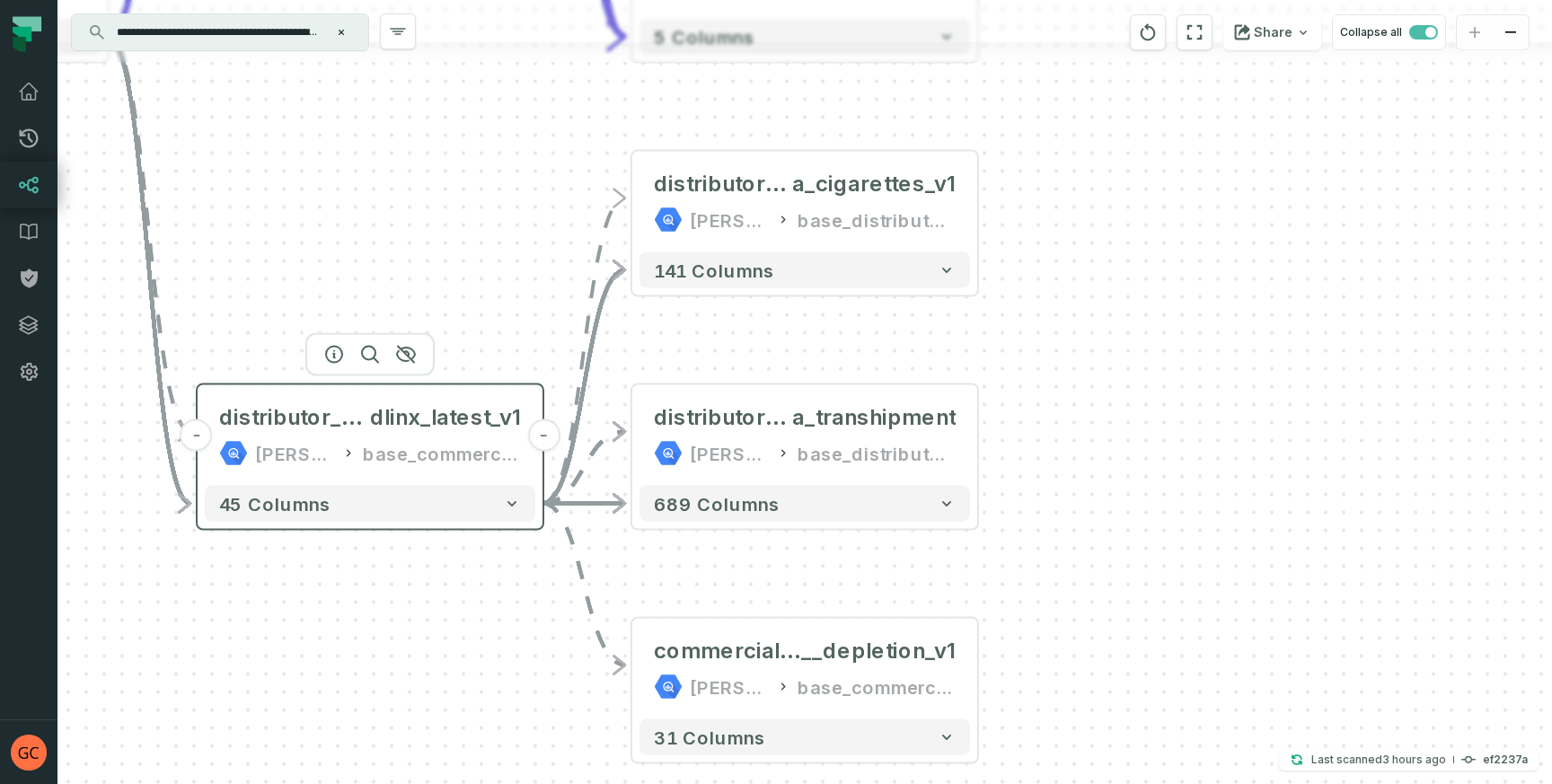
click at [402, 457] on div "base_commercial_sales_distributor_depletion" at bounding box center [442, 454] width 158 height 29
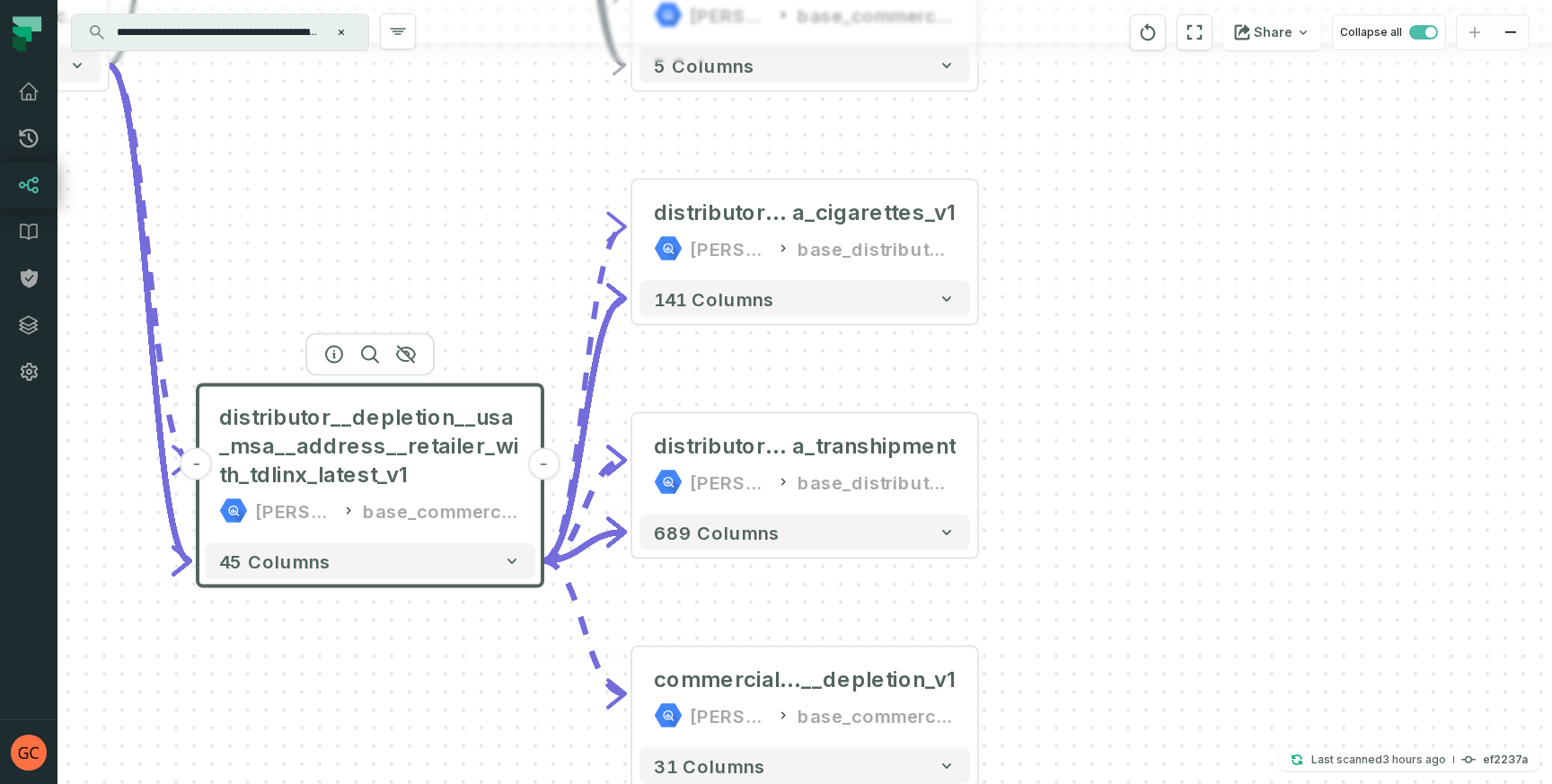
click at [957, 404] on div "+ distributor_depletion_amer_ms a_cigarettes_v1 juul-warehouse base_distributor…" at bounding box center [805, 392] width 1494 height 784
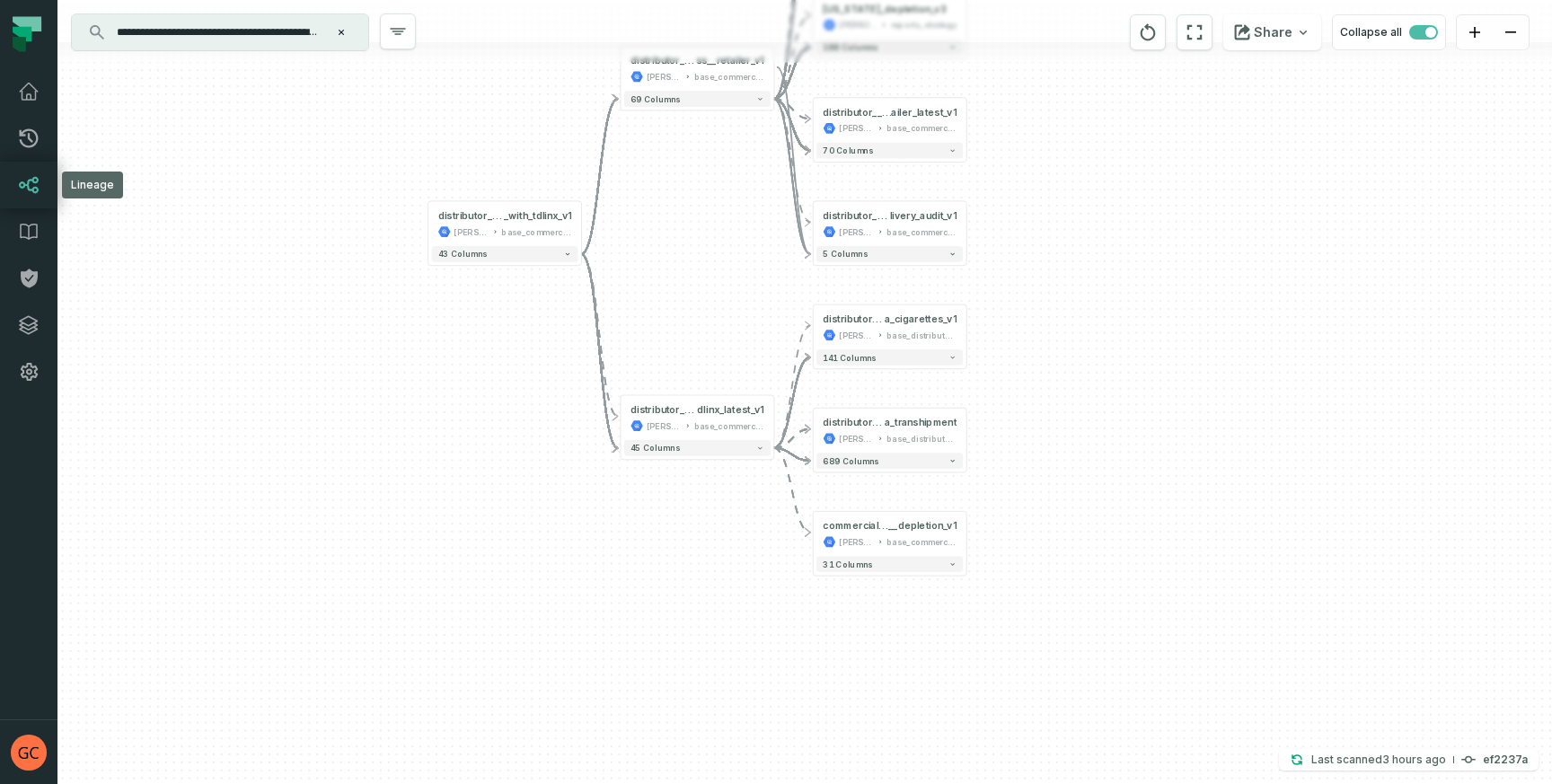
click at [37, 196] on link "Lineage" at bounding box center [29, 185] width 58 height 47
click at [29, 121] on link "Pull Requests" at bounding box center [29, 139] width 58 height 47
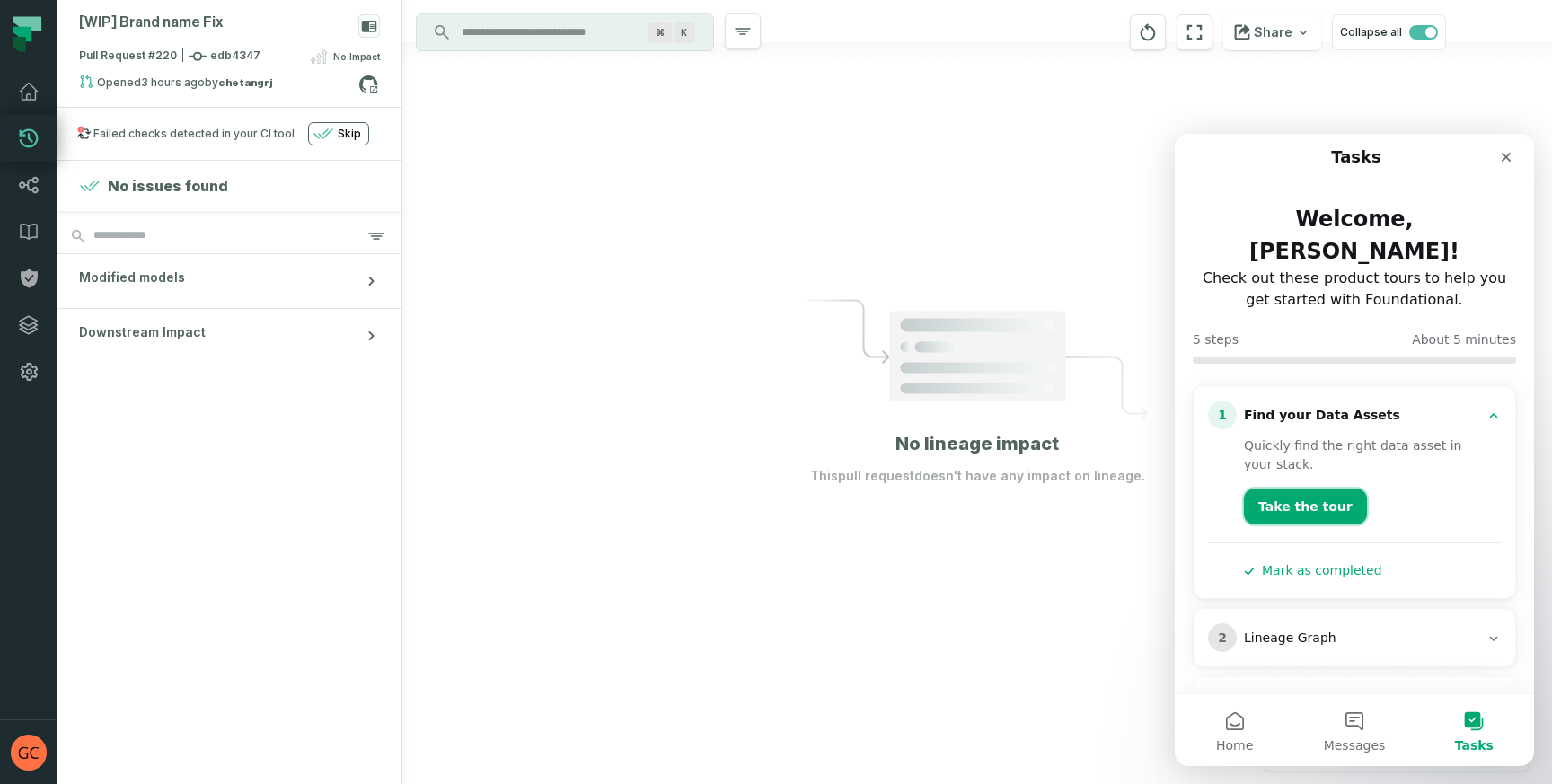
click at [1287, 489] on button "Take the tour" at bounding box center [1305, 507] width 123 height 36
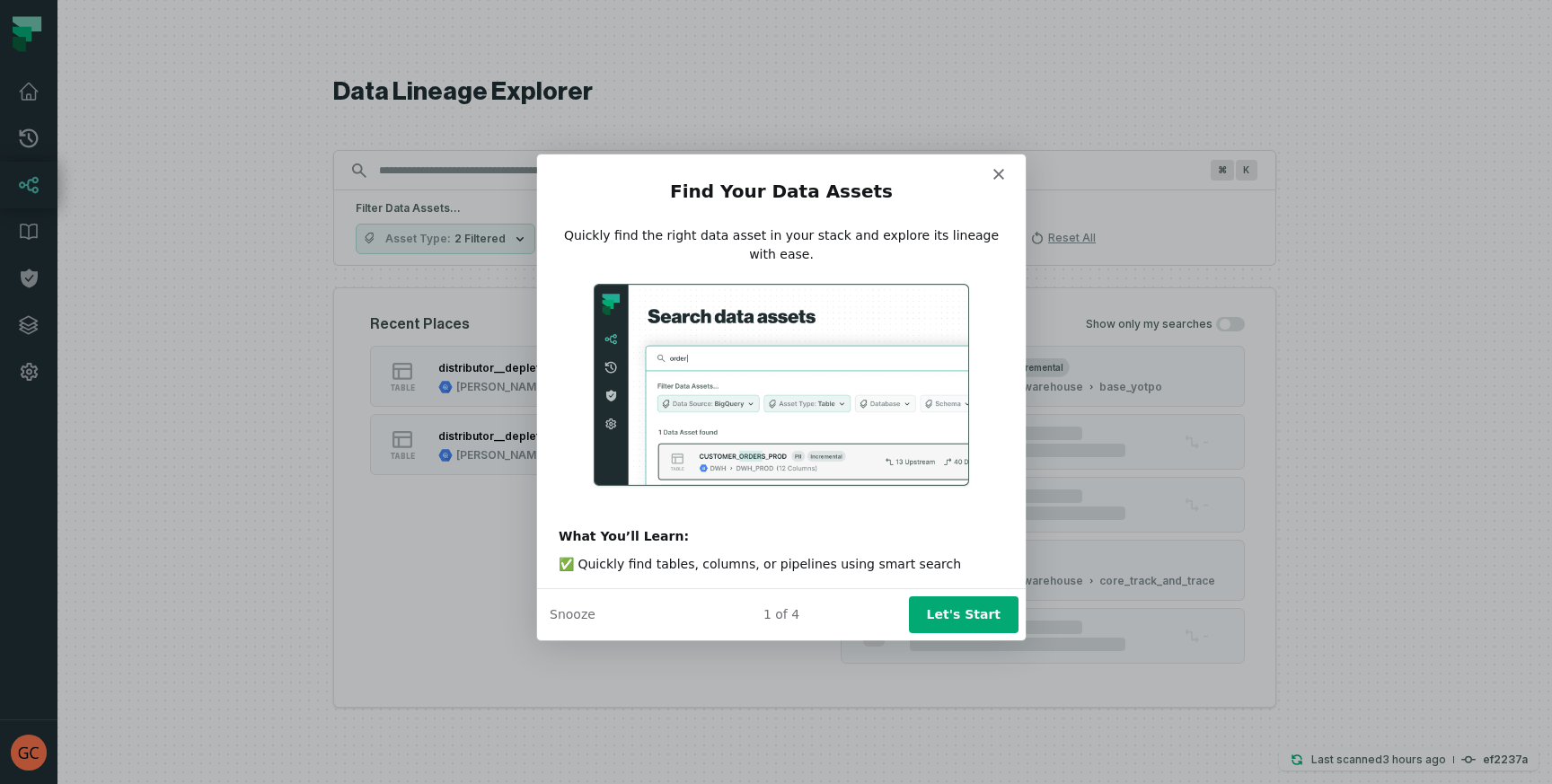
click at [969, 619] on button "Let's Start" at bounding box center [963, 613] width 110 height 37
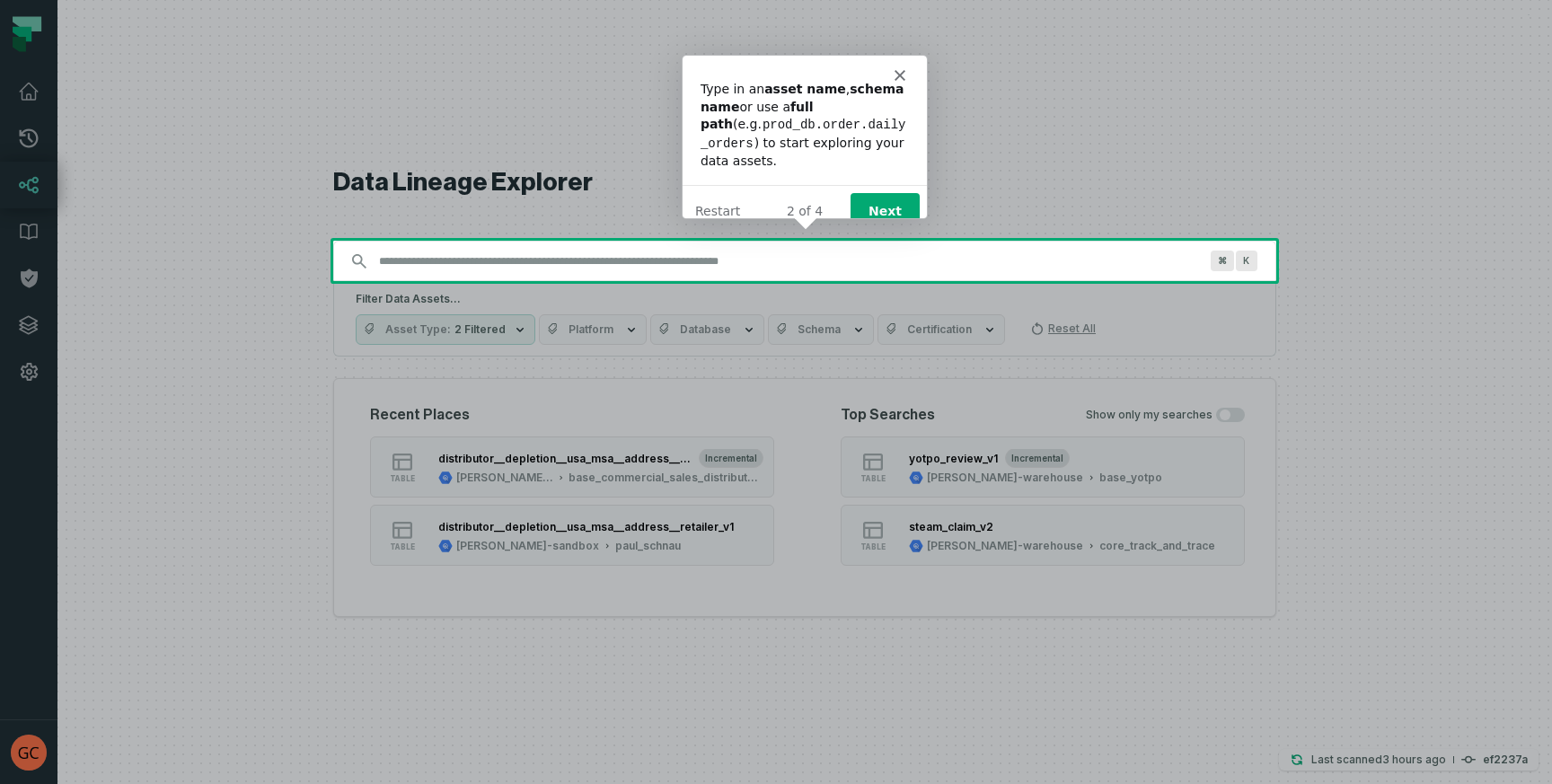
click at [896, 191] on button "Next" at bounding box center [884, 209] width 69 height 37
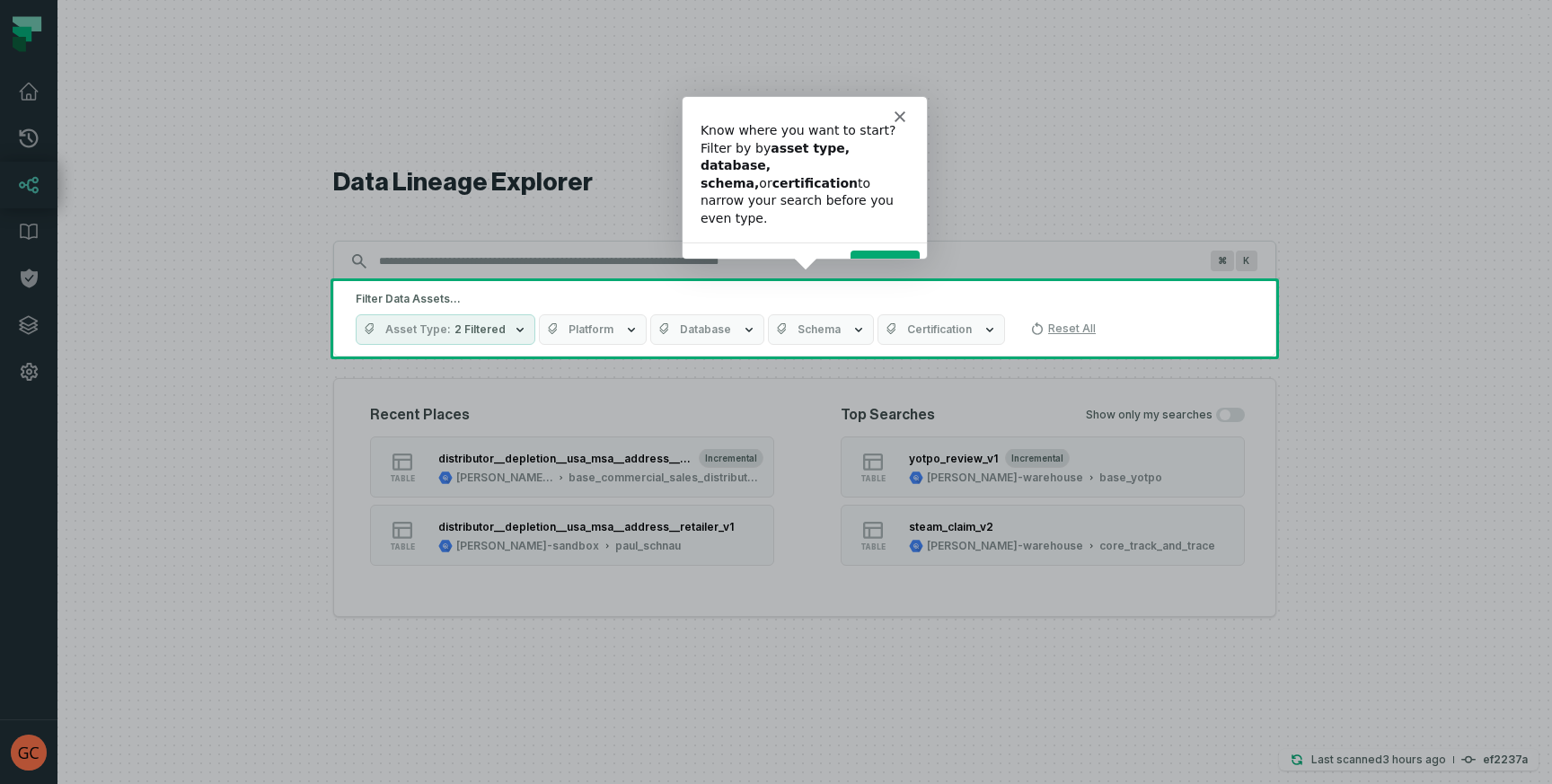
click at [881, 248] on button "Next" at bounding box center [884, 266] width 69 height 37
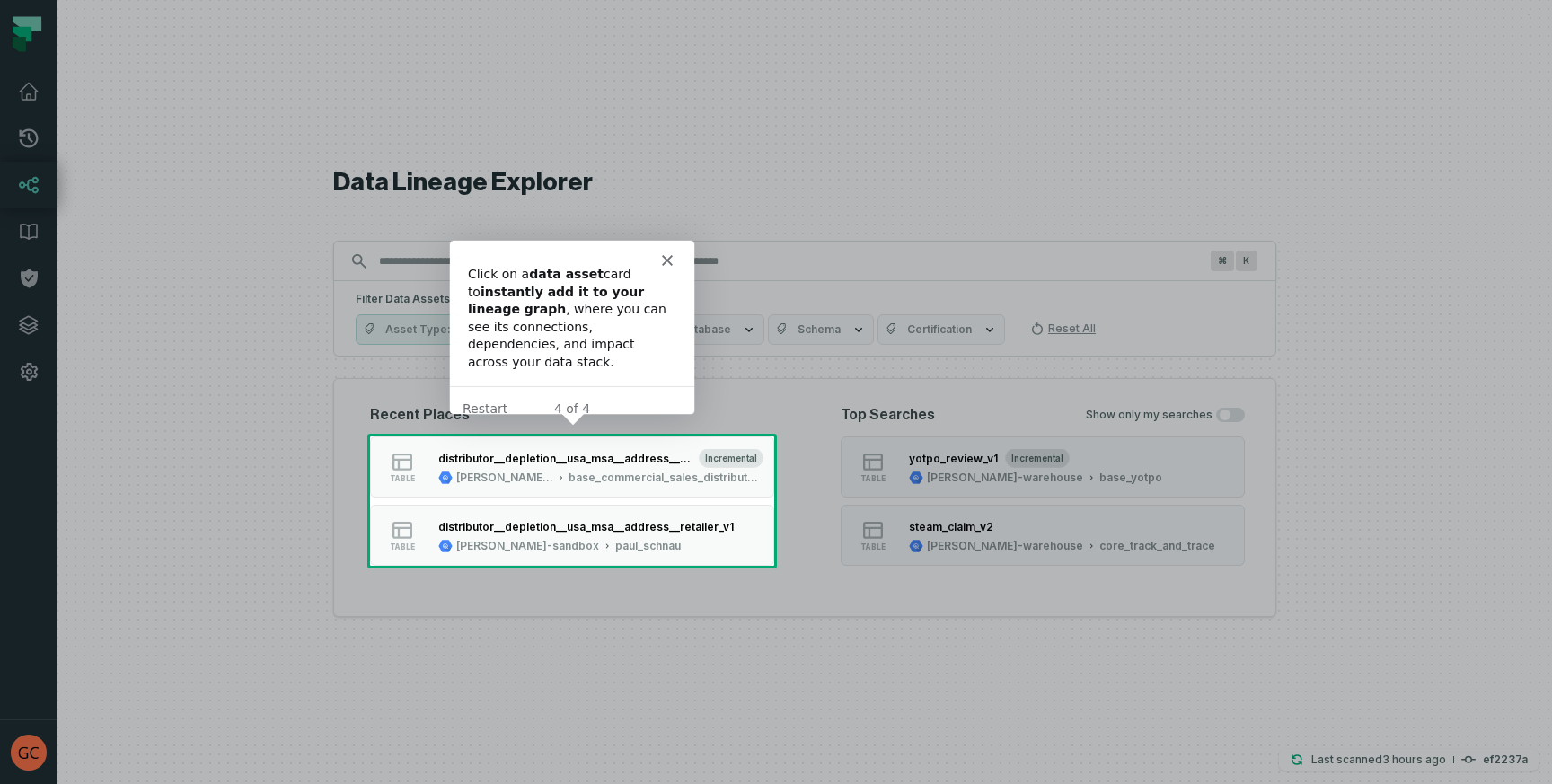
click at [664, 258] on polygon "Close" at bounding box center [666, 259] width 11 height 11
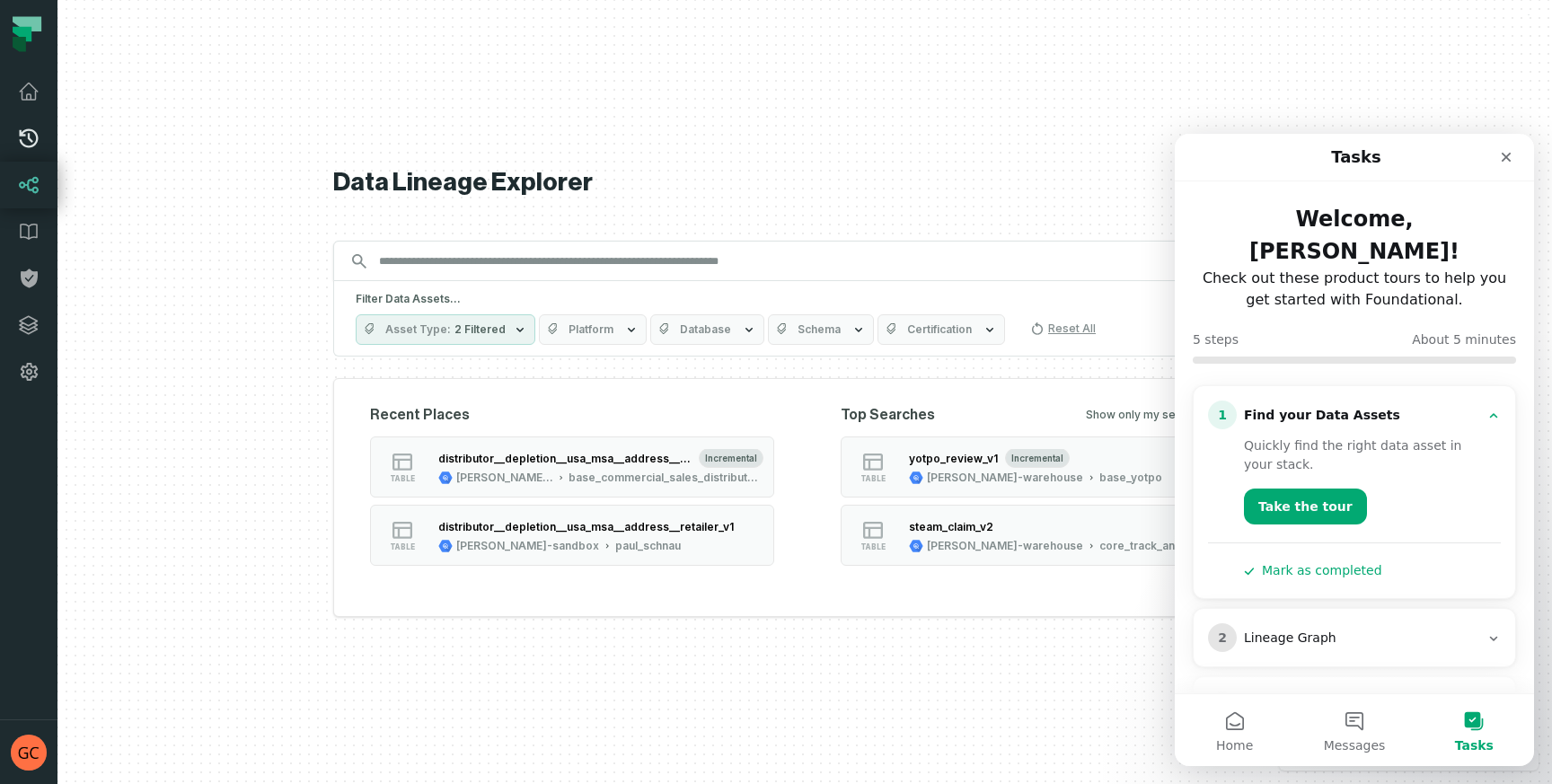
click at [27, 149] on icon at bounding box center [29, 139] width 22 height 22
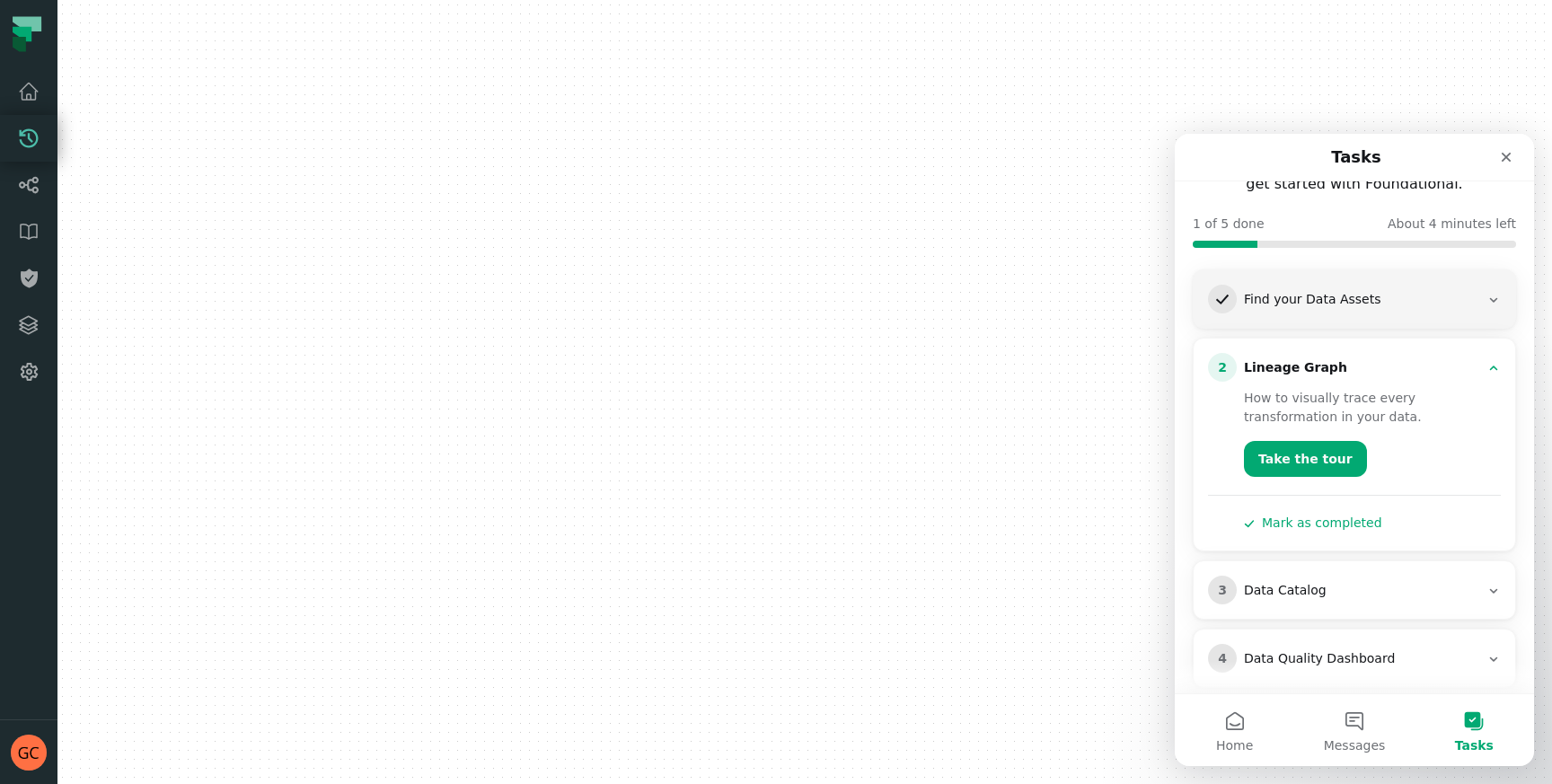
scroll to position [168, 0]
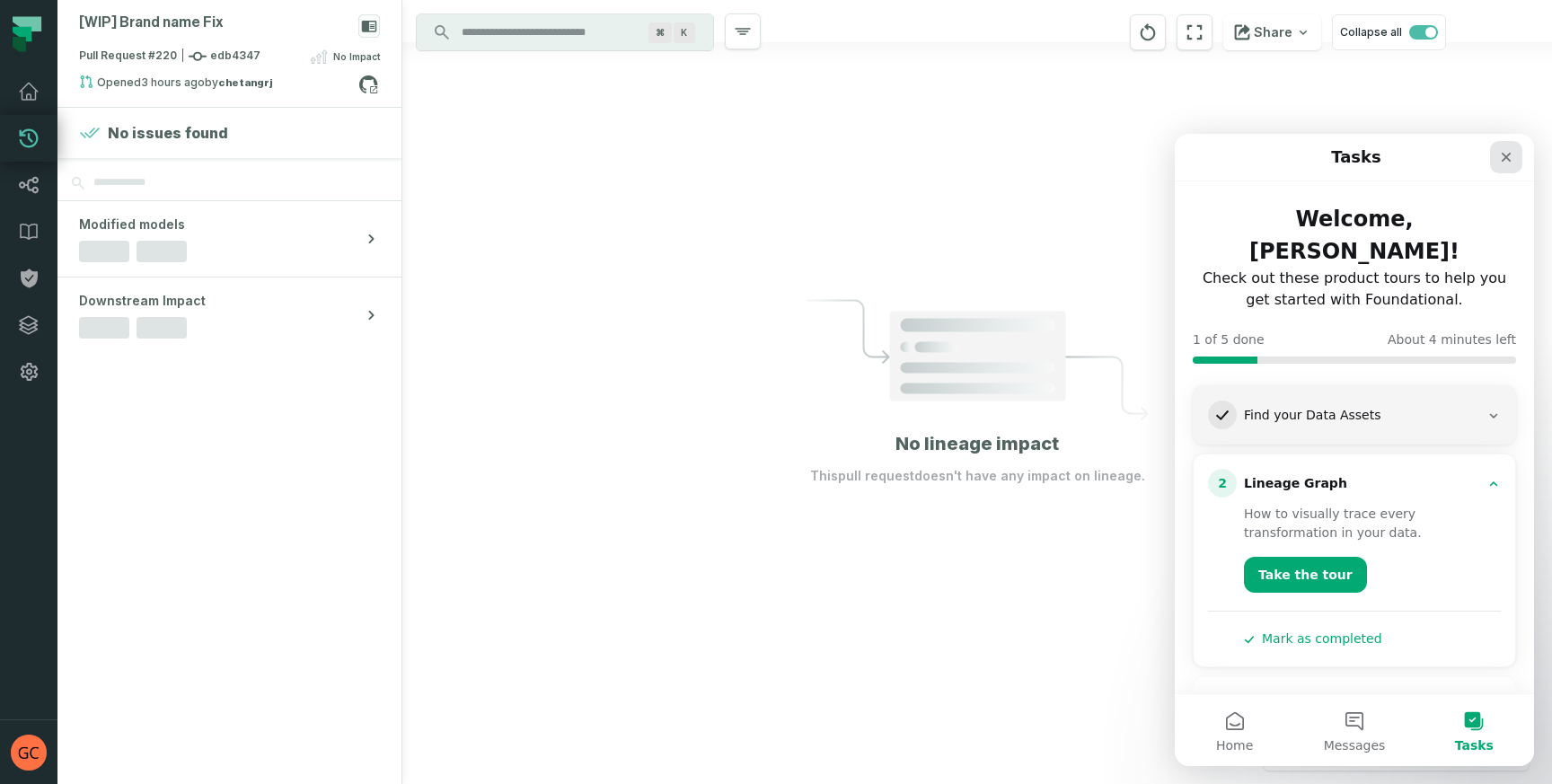
click at [1504, 157] on icon "Close" at bounding box center [1506, 158] width 10 height 10
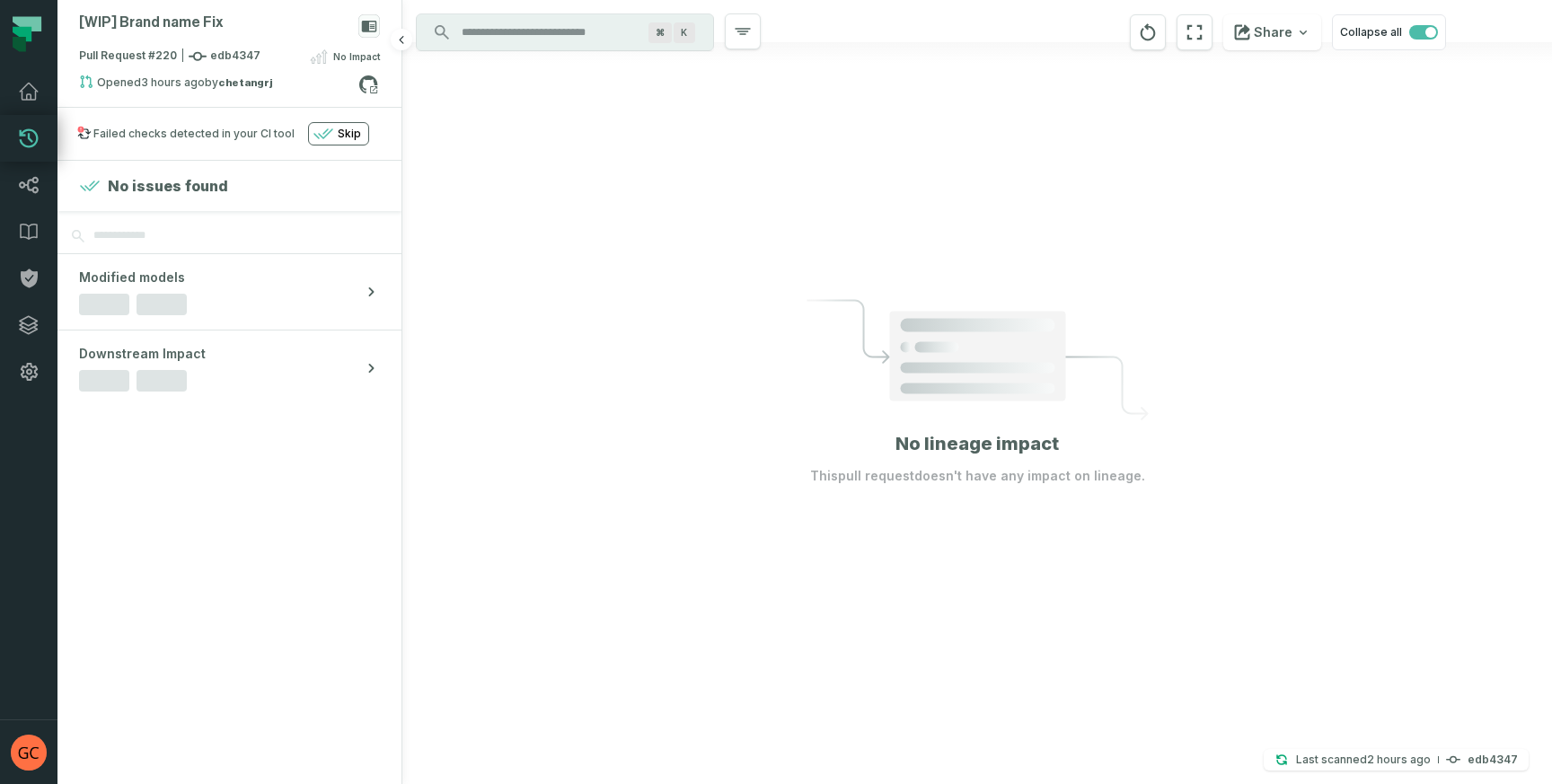
click at [206, 131] on div "Failed checks detected in your CI tool" at bounding box center [194, 134] width 201 height 14
click at [81, 132] on rect at bounding box center [81, 130] width 6 height 6
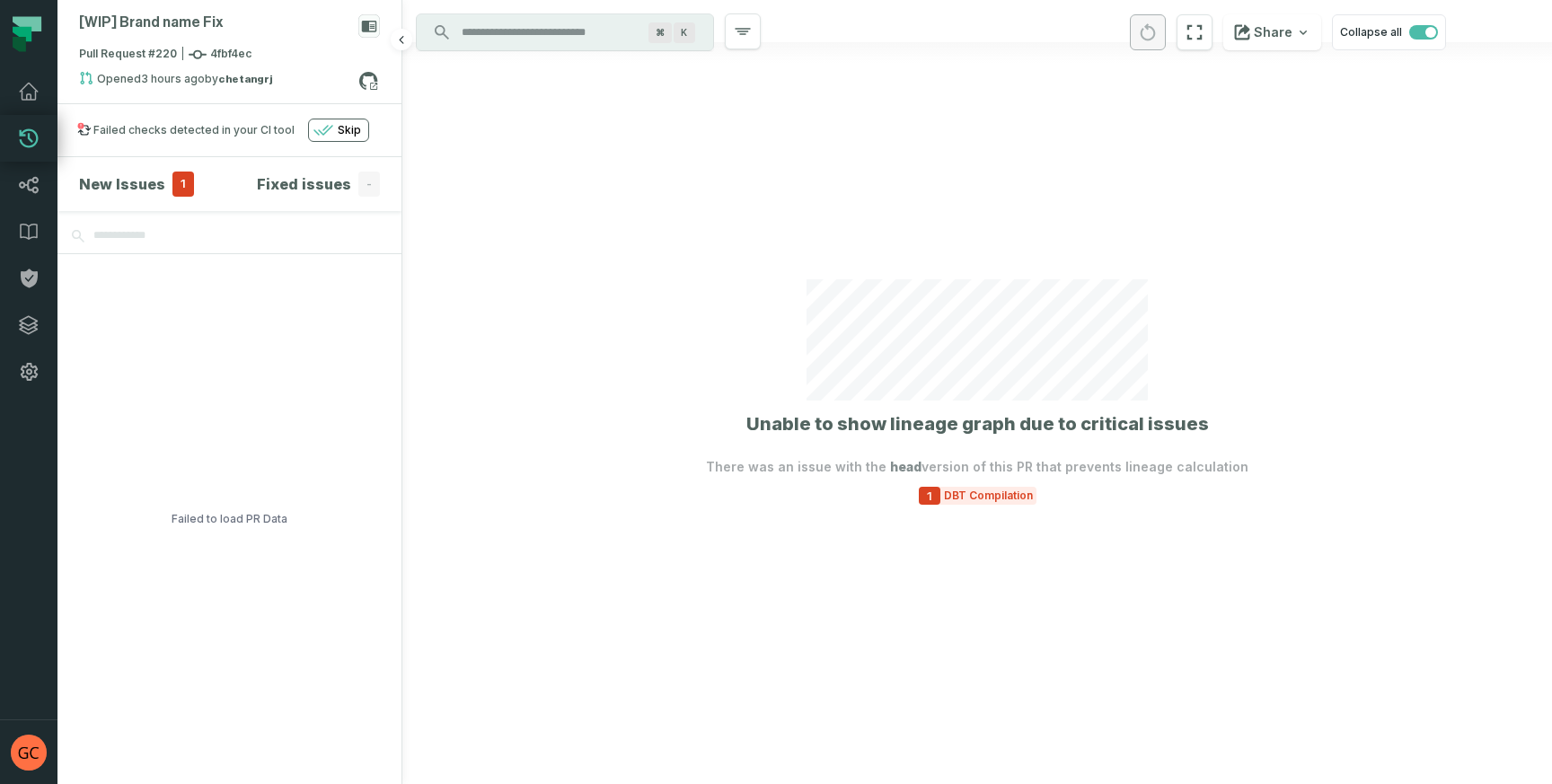
click at [141, 185] on h4 "New Issues" at bounding box center [122, 185] width 86 height 22
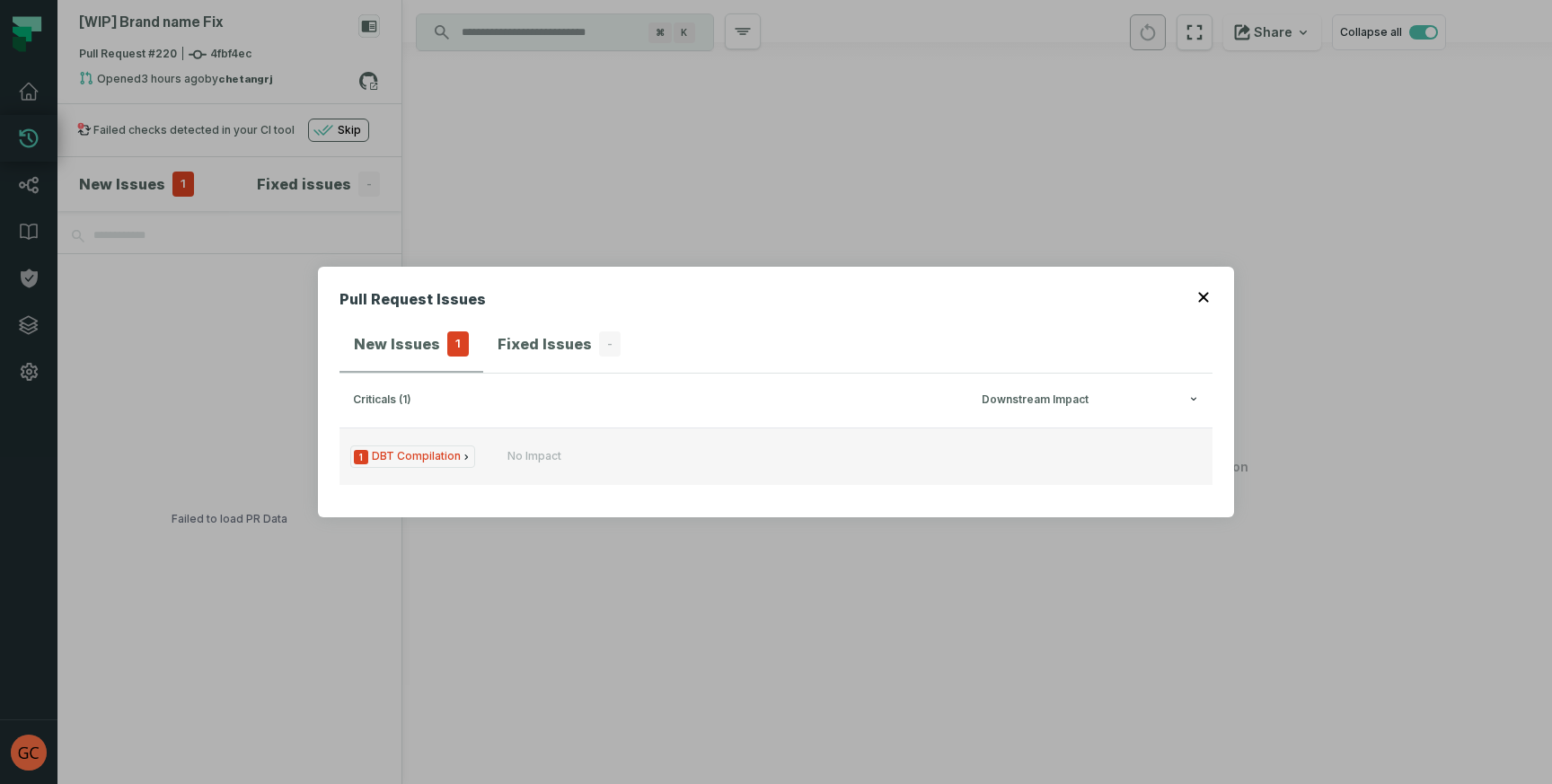
click at [383, 455] on span "1 DBT Compilation" at bounding box center [412, 456] width 125 height 23
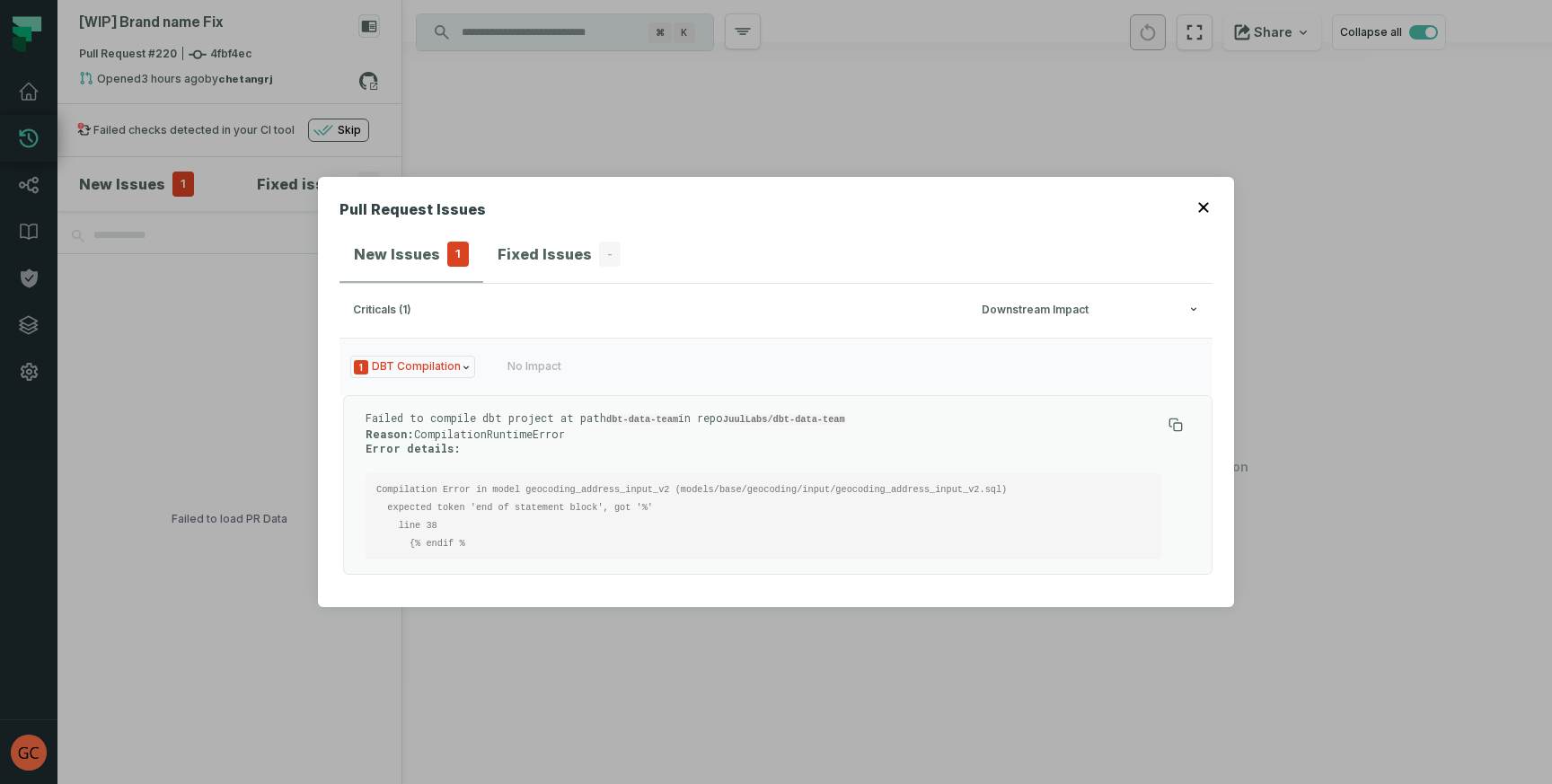
click at [1205, 209] on icon "button" at bounding box center [1203, 207] width 10 height 10
